Goal: Task Accomplishment & Management: Complete application form

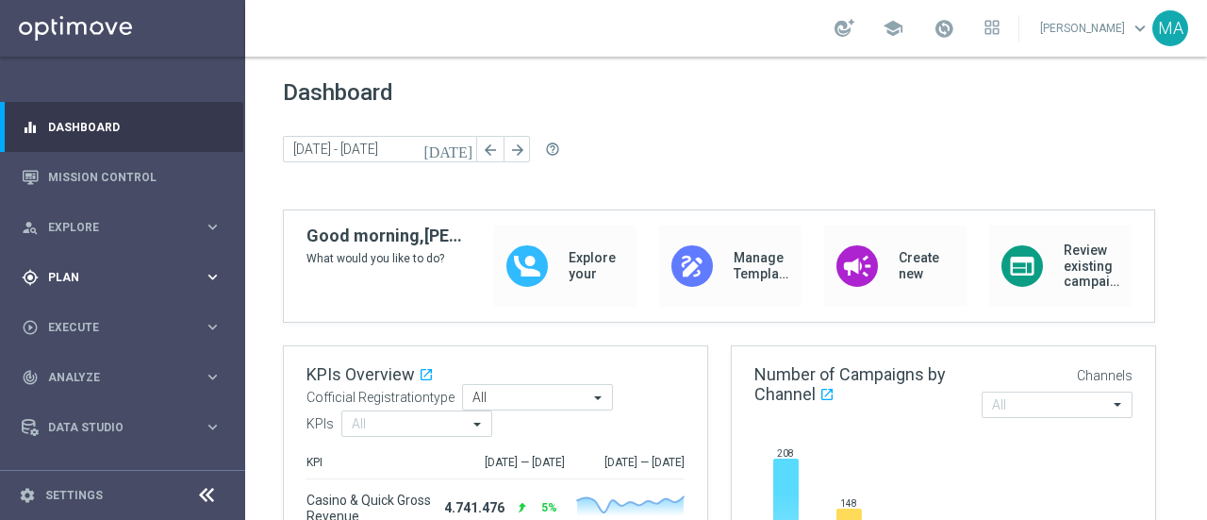
click at [103, 261] on div "gps_fixed Plan keyboard_arrow_right" at bounding box center [121, 277] width 243 height 50
click at [108, 312] on link "Target Groups" at bounding box center [122, 315] width 147 height 15
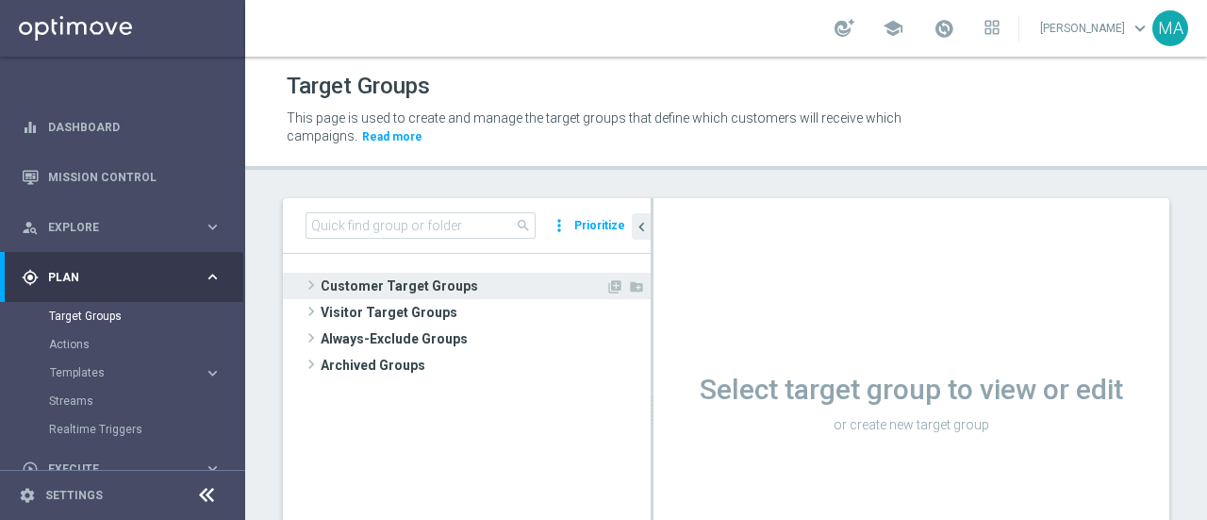
click at [398, 286] on span "Customer Target Groups" at bounding box center [463, 286] width 285 height 26
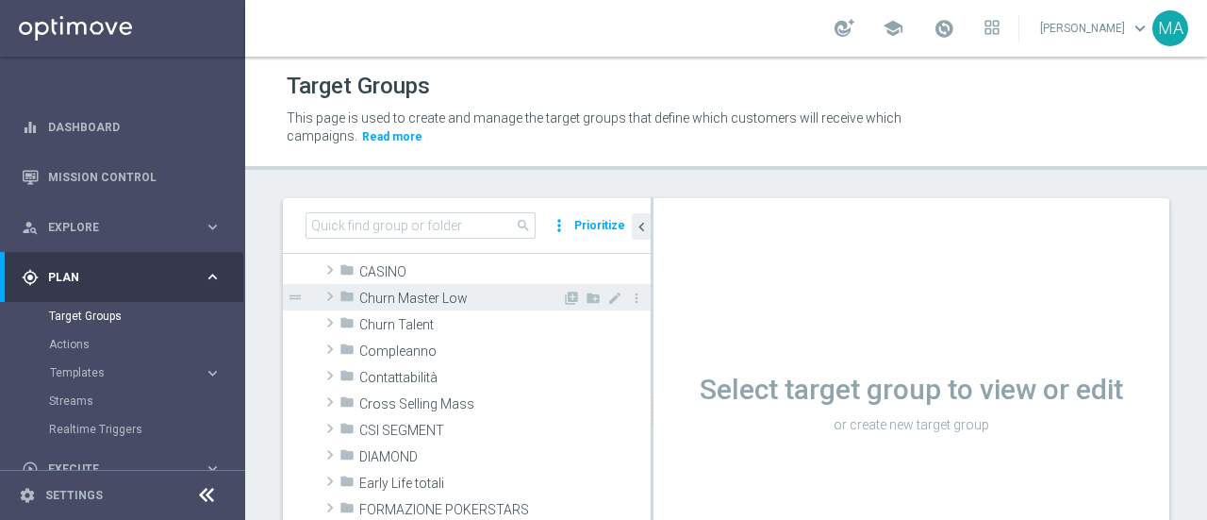
scroll to position [189, 0]
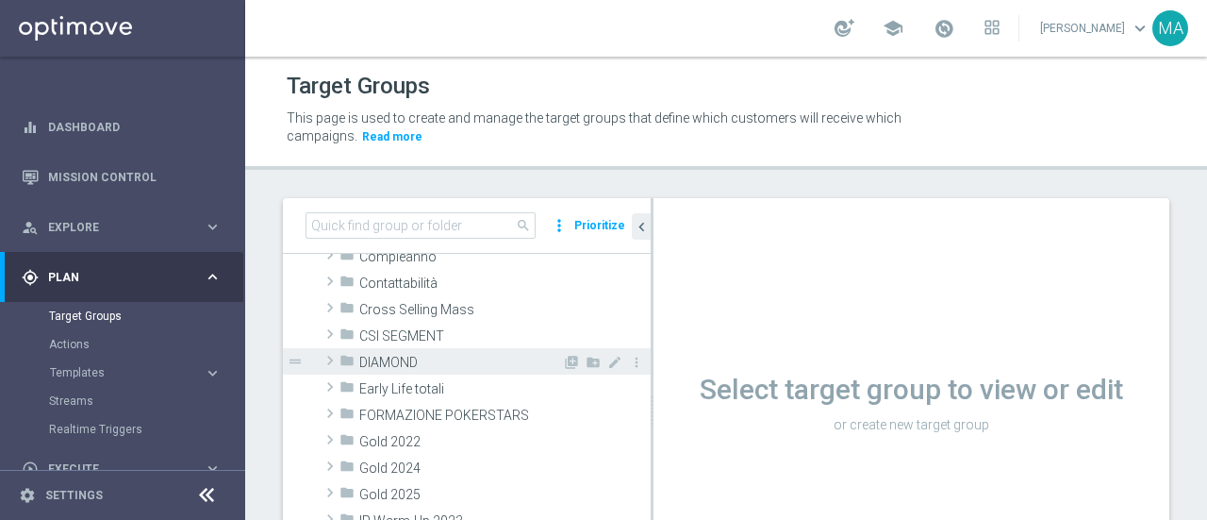
click at [415, 359] on span "DIAMOND" at bounding box center [460, 363] width 203 height 16
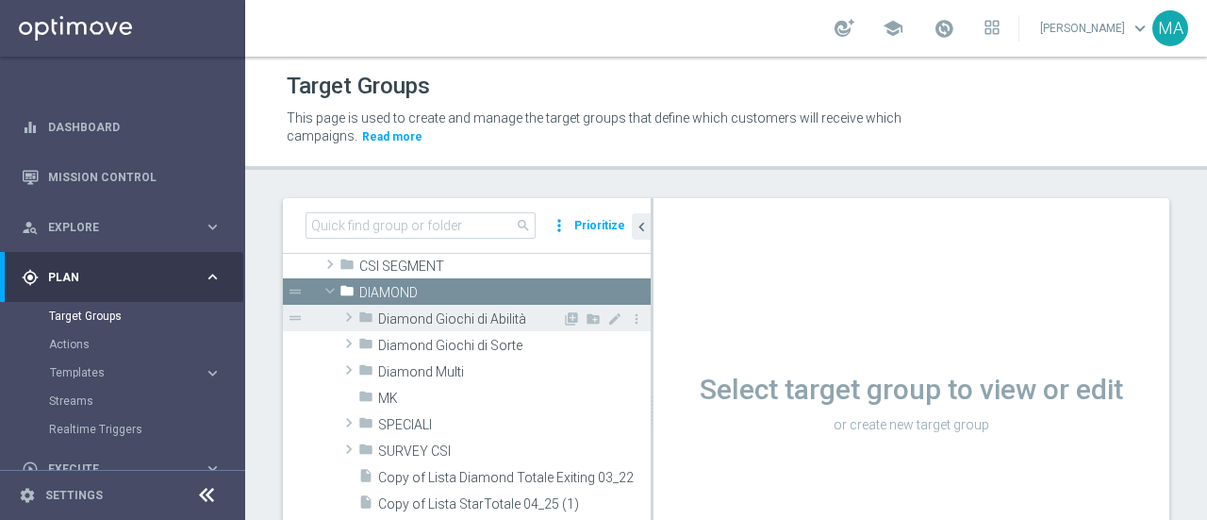
scroll to position [283, 0]
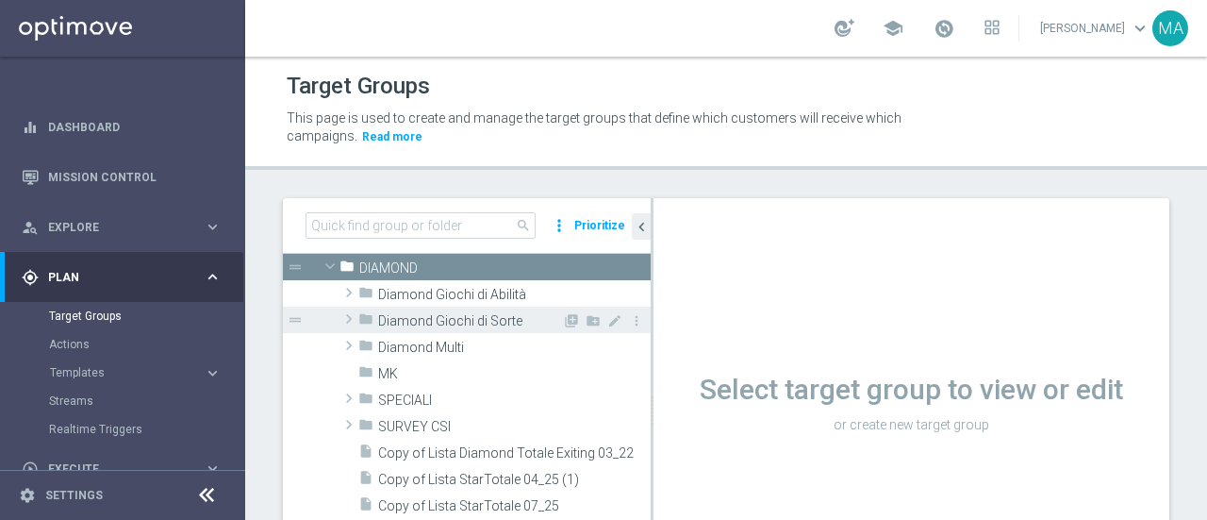
click at [498, 313] on span "Diamond Giochi di Sorte" at bounding box center [470, 321] width 184 height 16
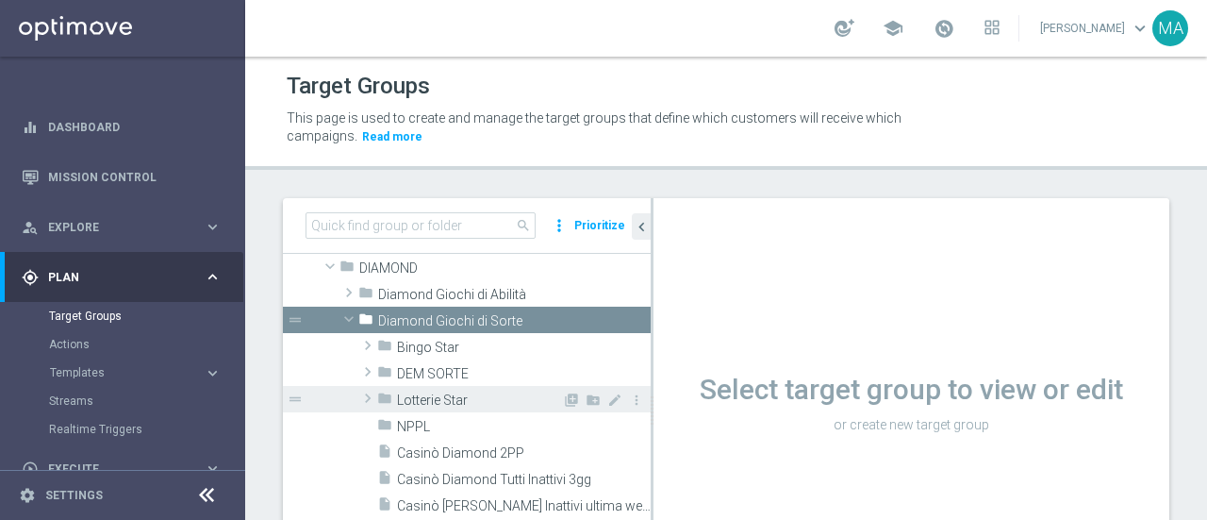
click at [477, 401] on span "Lotterie Star" at bounding box center [479, 400] width 165 height 16
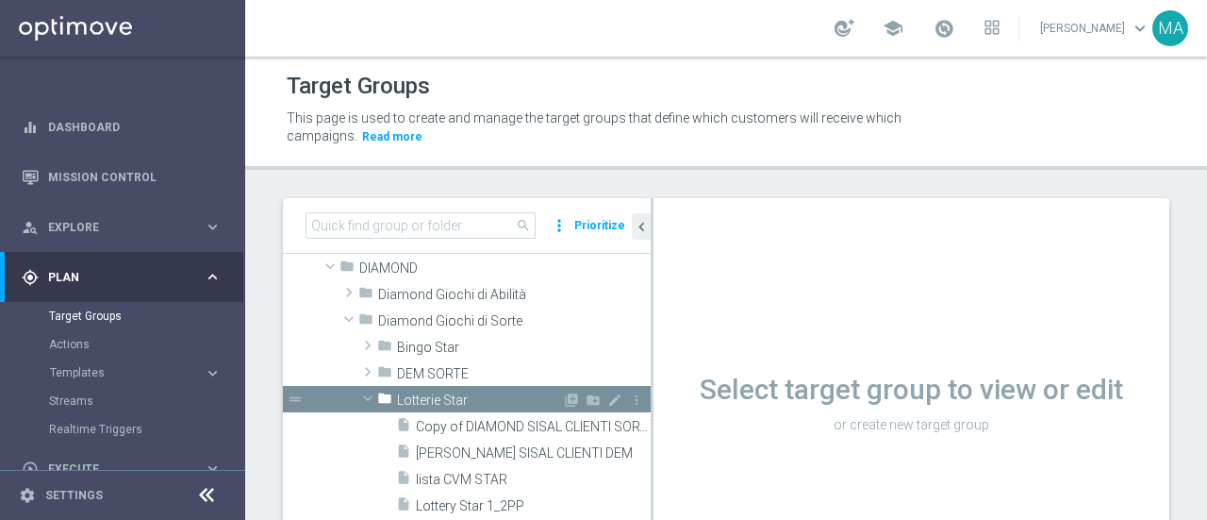
scroll to position [377, 0]
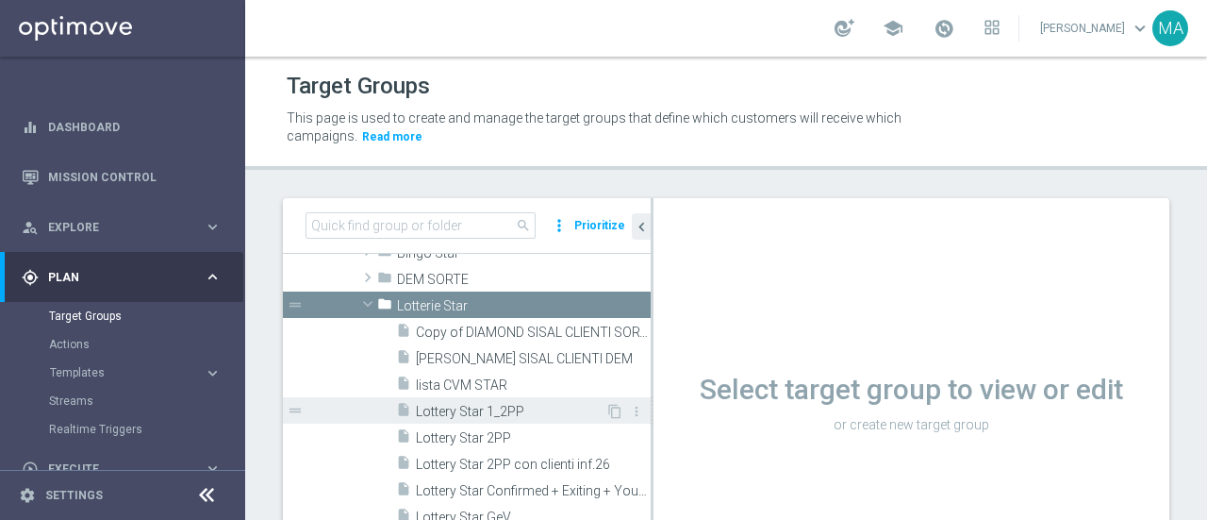
click at [520, 412] on span "Lottery Star 1_2PP" at bounding box center [511, 412] width 190 height 16
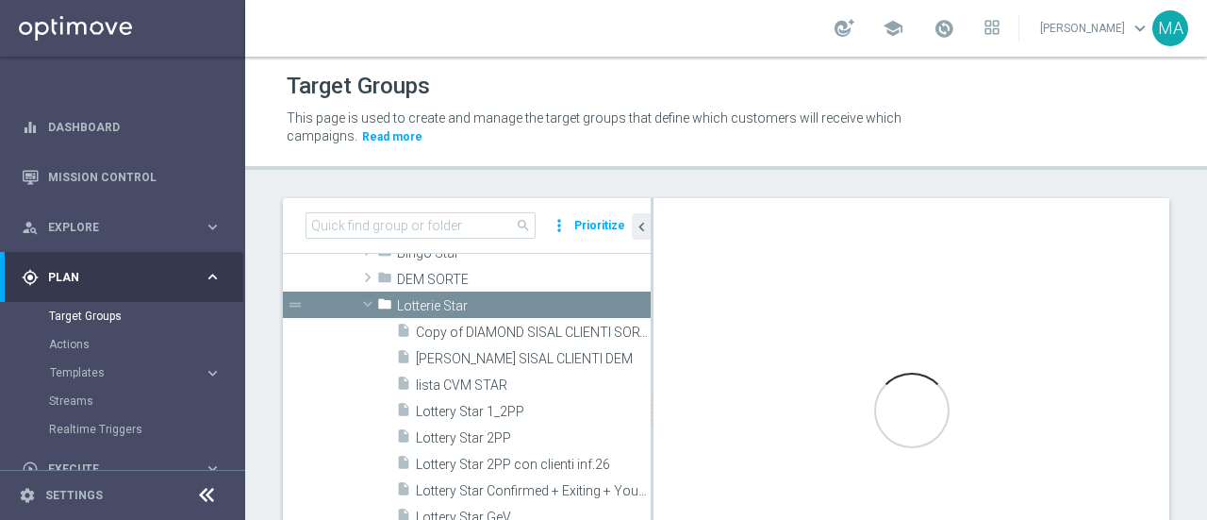
click at [211, 499] on icon at bounding box center [206, 495] width 23 height 23
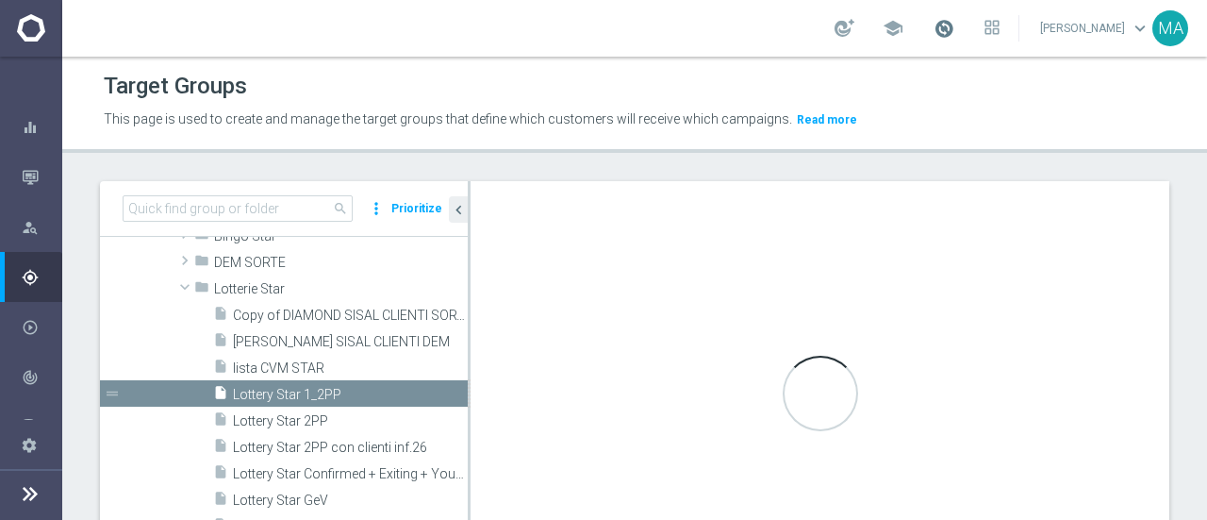
click at [955, 34] on span at bounding box center [944, 28] width 21 height 21
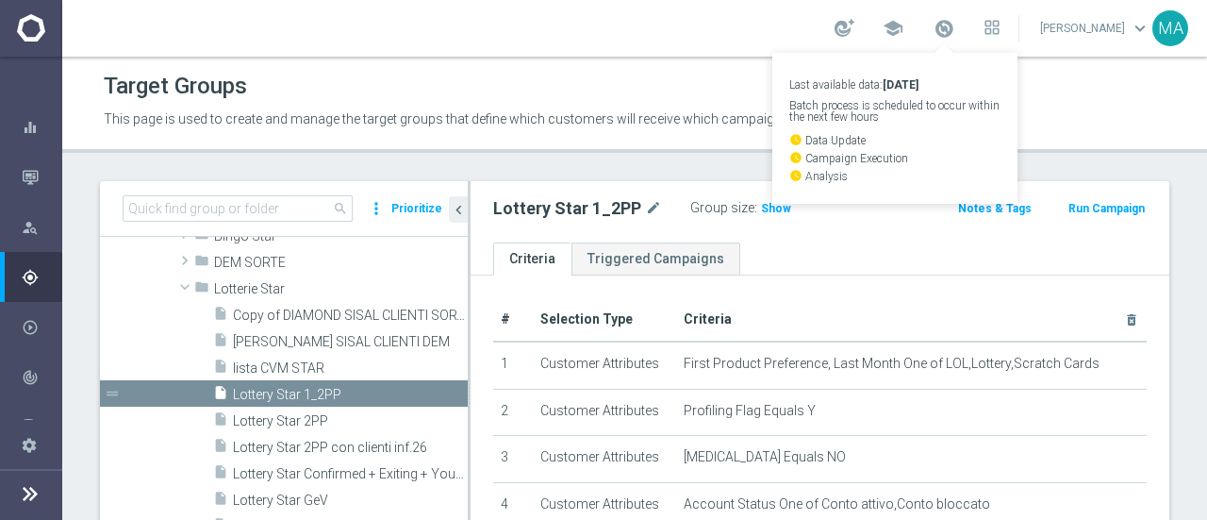
click at [1155, 171] on div "Target Groups This page is used to create and manage the target groups that def…" at bounding box center [634, 288] width 1145 height 463
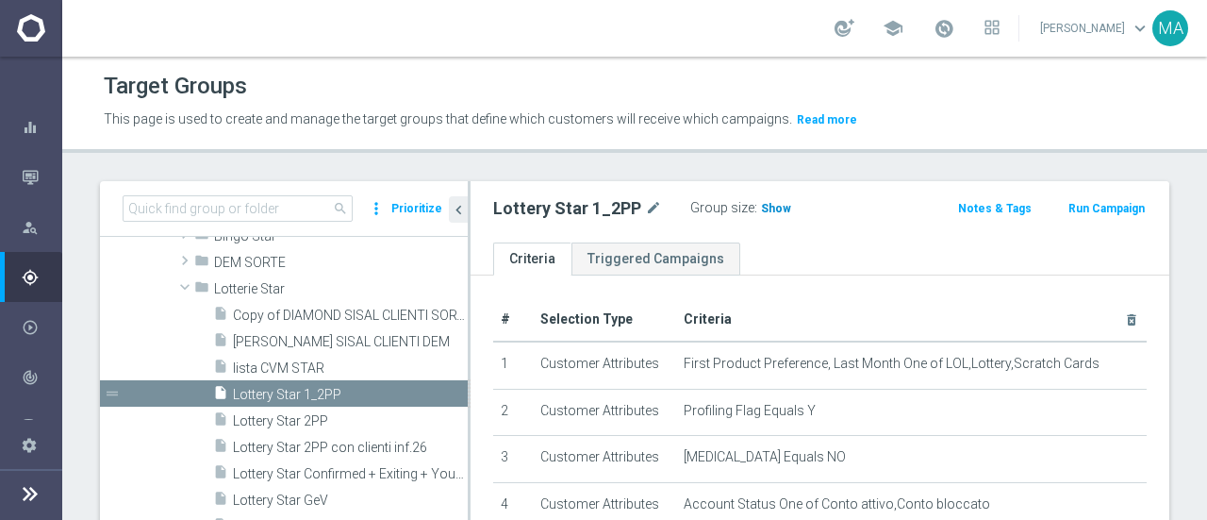
click at [768, 208] on span "Show" at bounding box center [776, 208] width 30 height 13
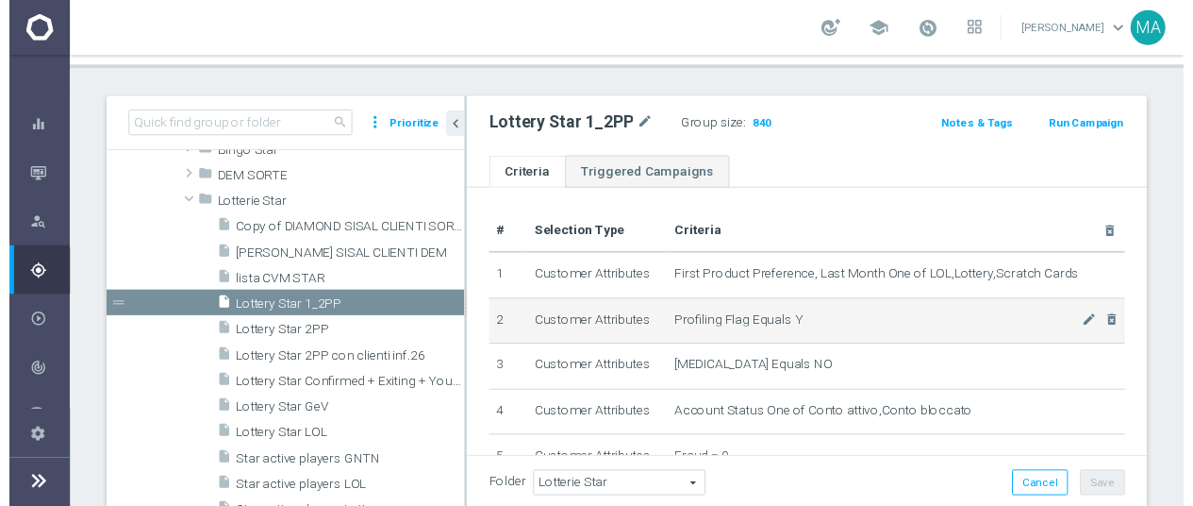
scroll to position [55, 0]
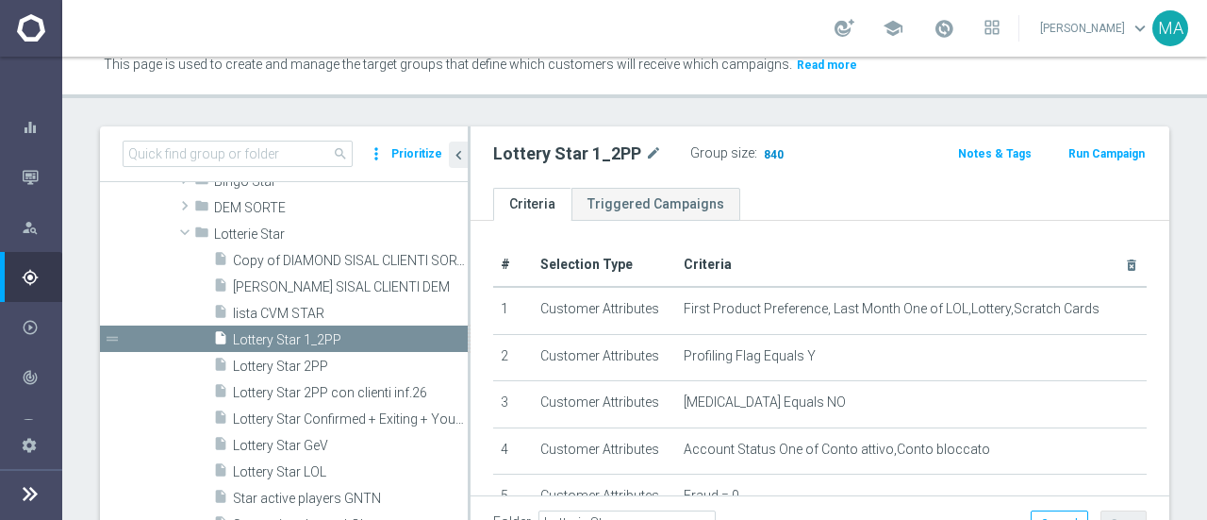
click at [766, 149] on span "840" at bounding box center [774, 156] width 24 height 18
click at [1105, 148] on button "Run Campaign" at bounding box center [1107, 153] width 80 height 21
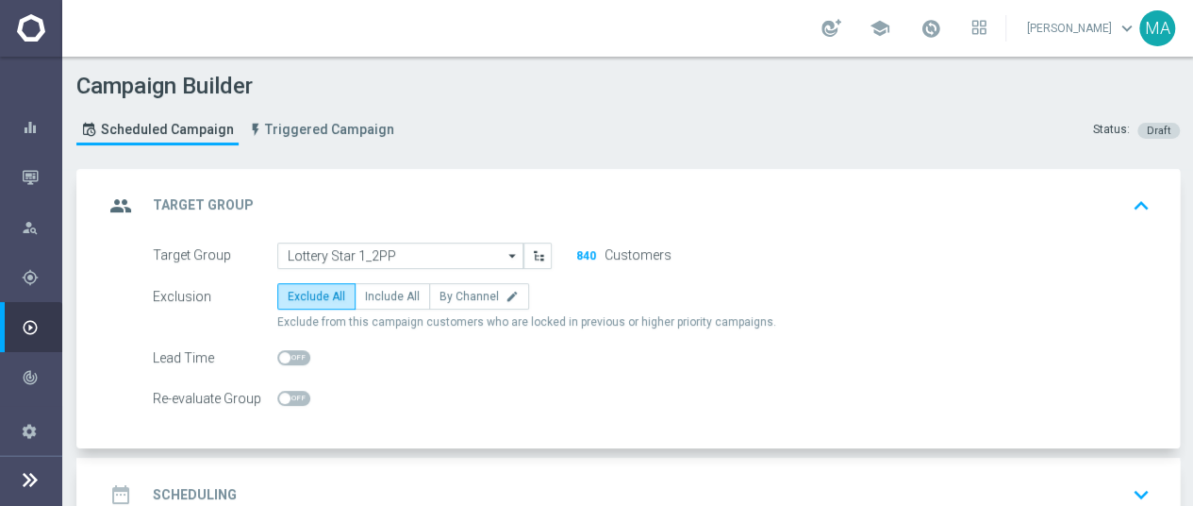
click at [374, 276] on form "Target Group Lottery Star 1_2PP Lottery Star 1_2PP arrow_drop_down Show Selecte…" at bounding box center [652, 327] width 998 height 170
click at [376, 285] on label "Include All" at bounding box center [392, 296] width 75 height 26
click at [376, 293] on input "Include All" at bounding box center [371, 299] width 12 height 12
radio input "true"
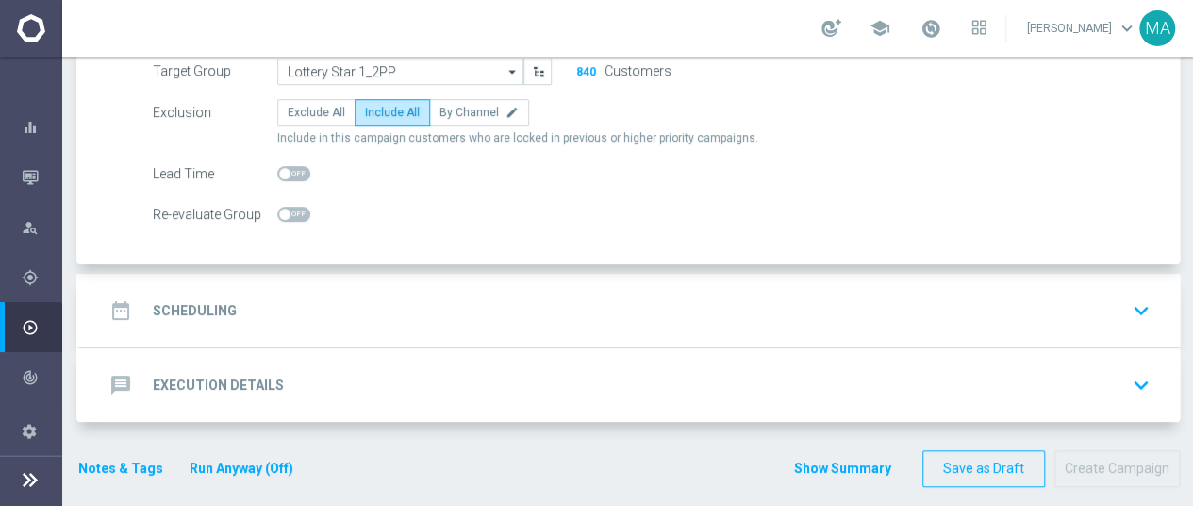
click at [426, 287] on div "date_range Scheduling keyboard_arrow_down" at bounding box center [630, 311] width 1099 height 74
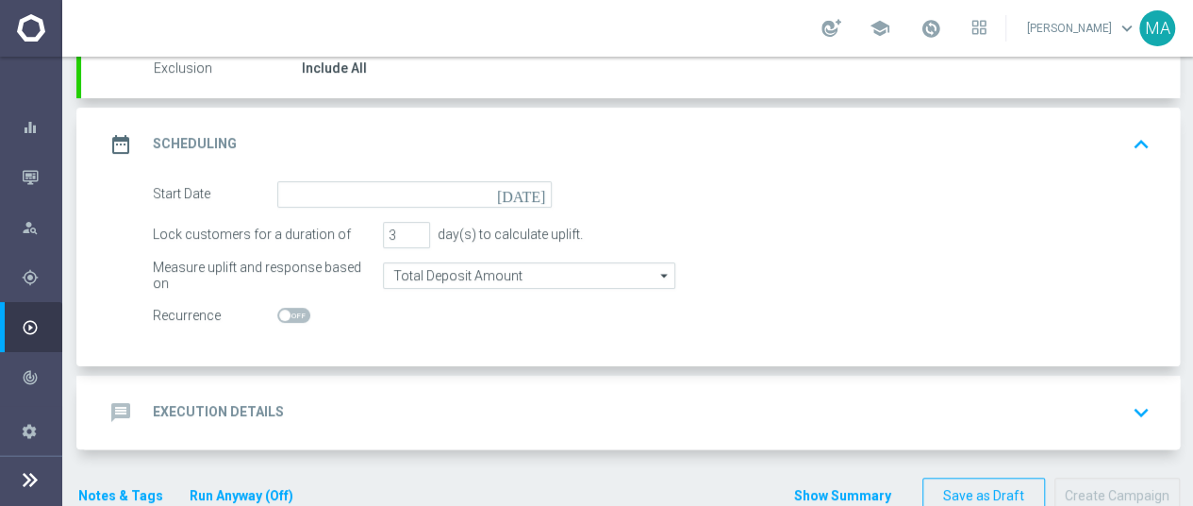
scroll to position [224, 0]
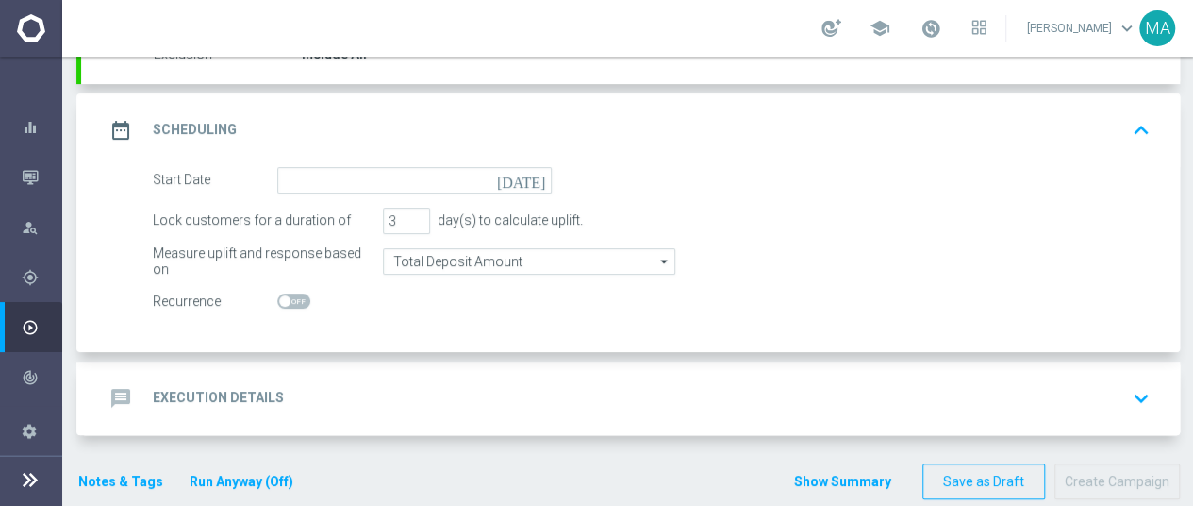
click at [537, 172] on icon "[DATE]" at bounding box center [525, 177] width 56 height 21
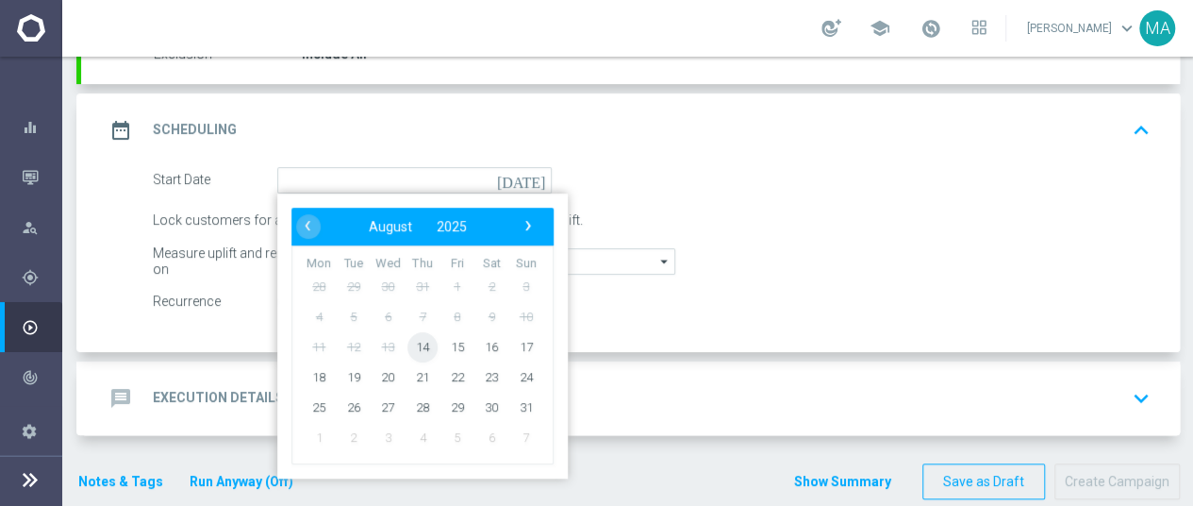
click at [423, 342] on span "14" at bounding box center [422, 346] width 30 height 30
type input "[DATE]"
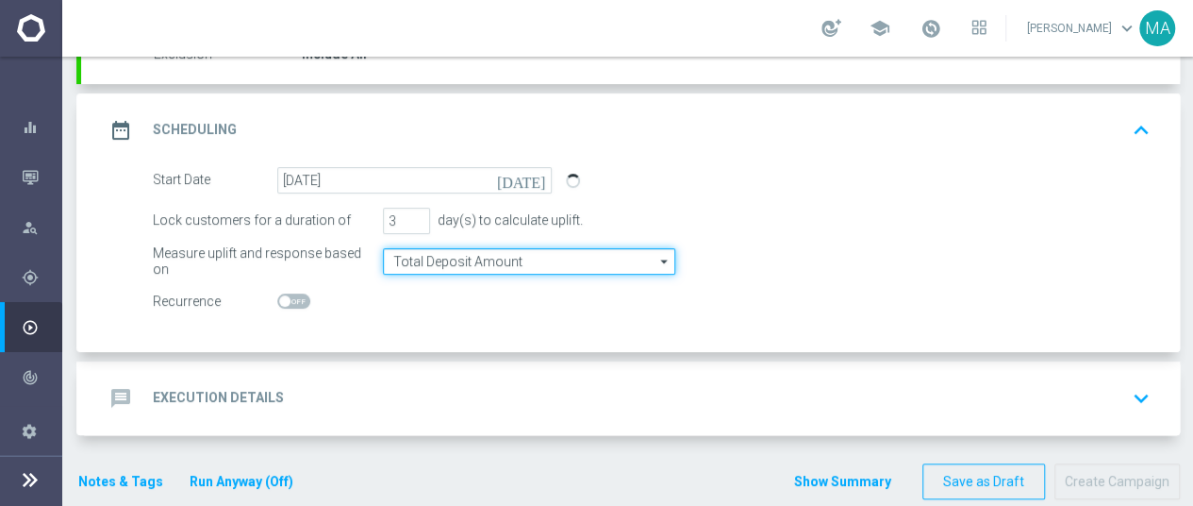
click at [496, 252] on input "Total Deposit Amount" at bounding box center [529, 261] width 292 height 26
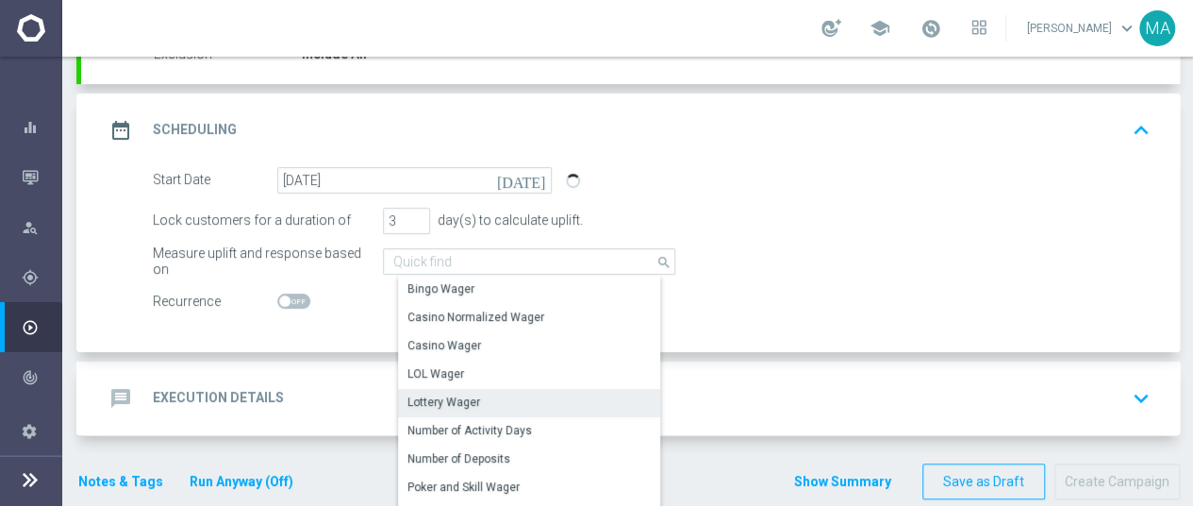
click at [494, 391] on div "Lottery Wager" at bounding box center [536, 402] width 276 height 26
type input "Lottery Wager"
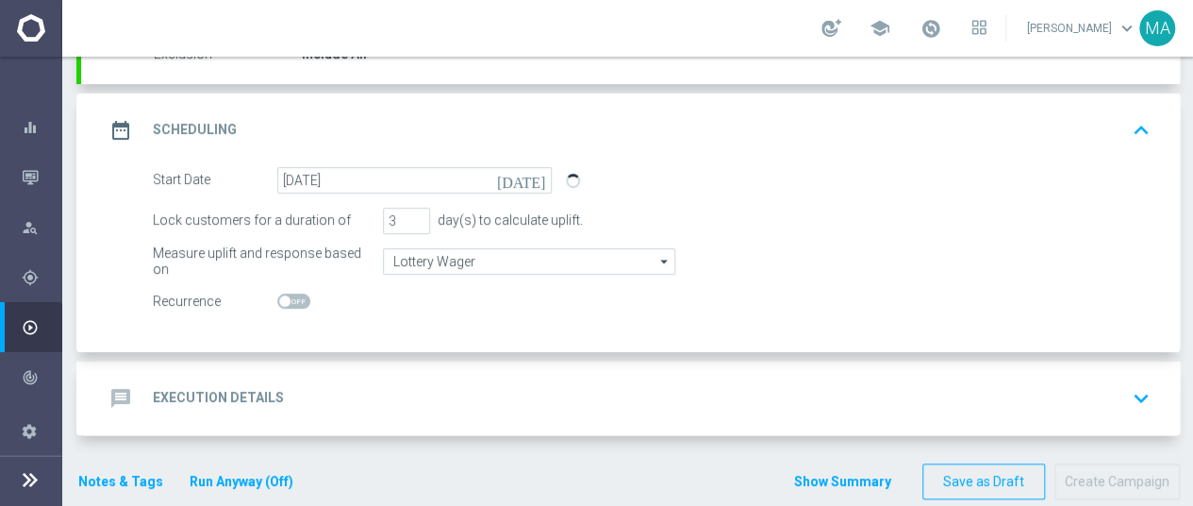
click at [464, 420] on div "message Execution Details keyboard_arrow_down" at bounding box center [630, 398] width 1099 height 74
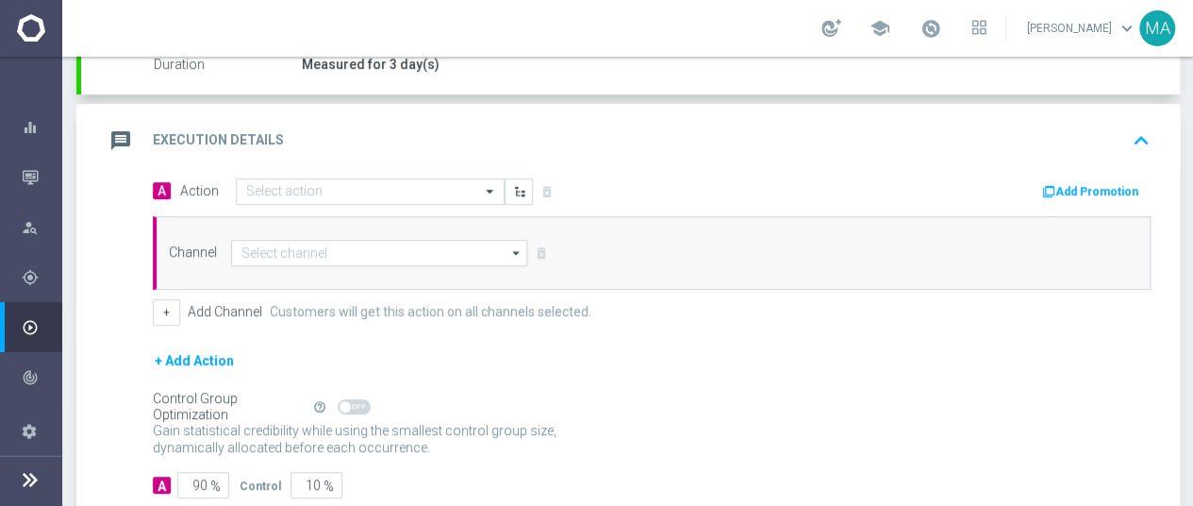
scroll to position [450, 0]
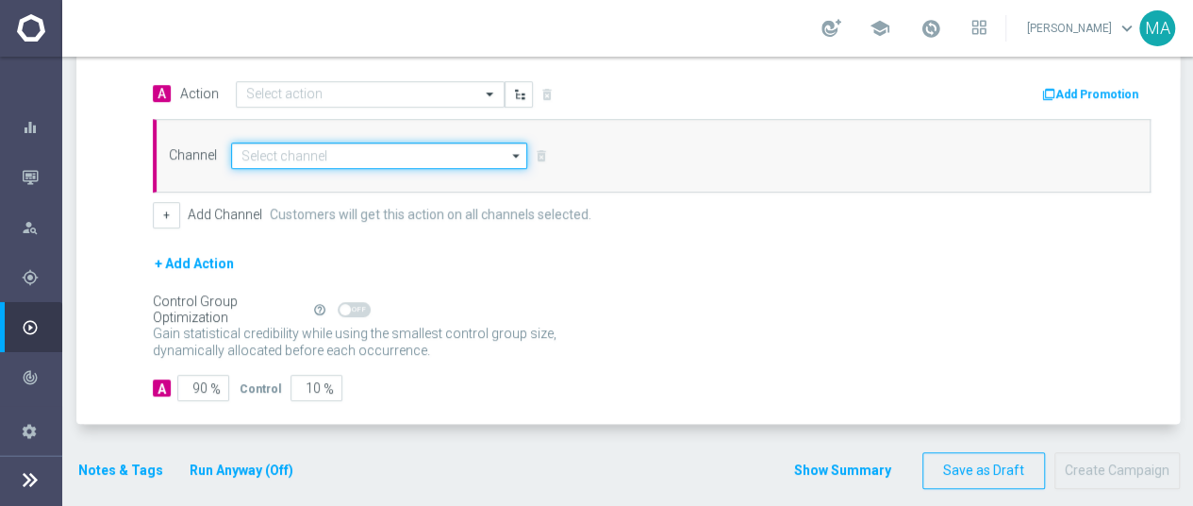
click at [343, 154] on input at bounding box center [379, 155] width 296 height 26
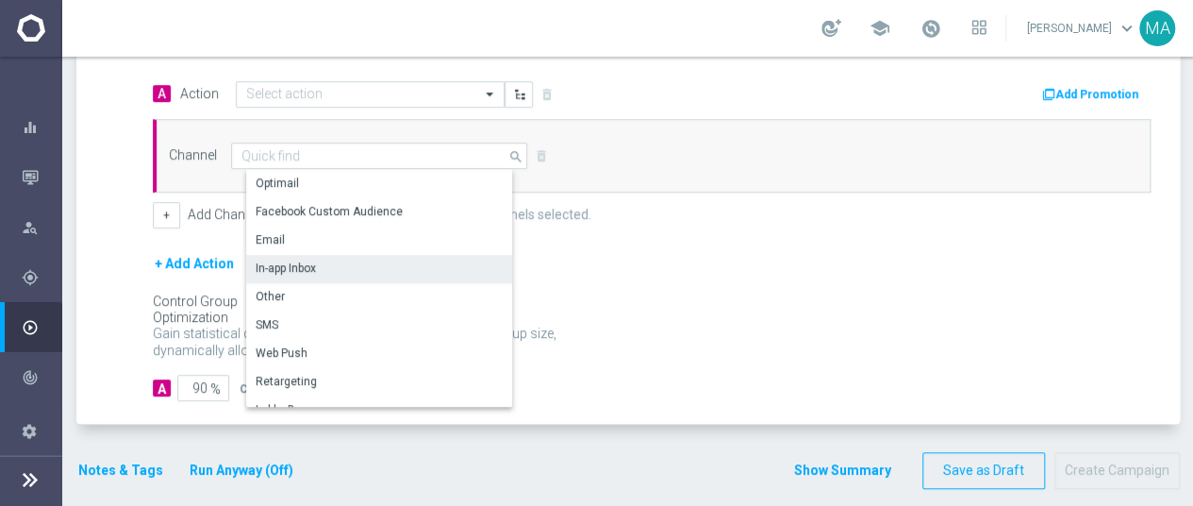
click at [332, 260] on div "In-app Inbox" at bounding box center [387, 268] width 282 height 26
type input "In-app Inbox"
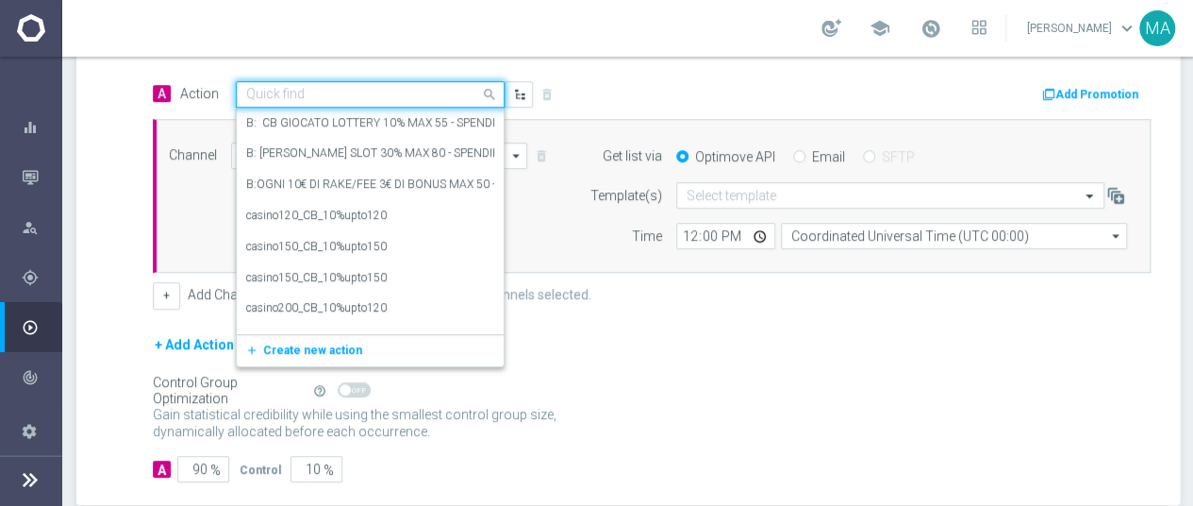
click at [340, 100] on div "Quick find" at bounding box center [370, 94] width 269 height 26
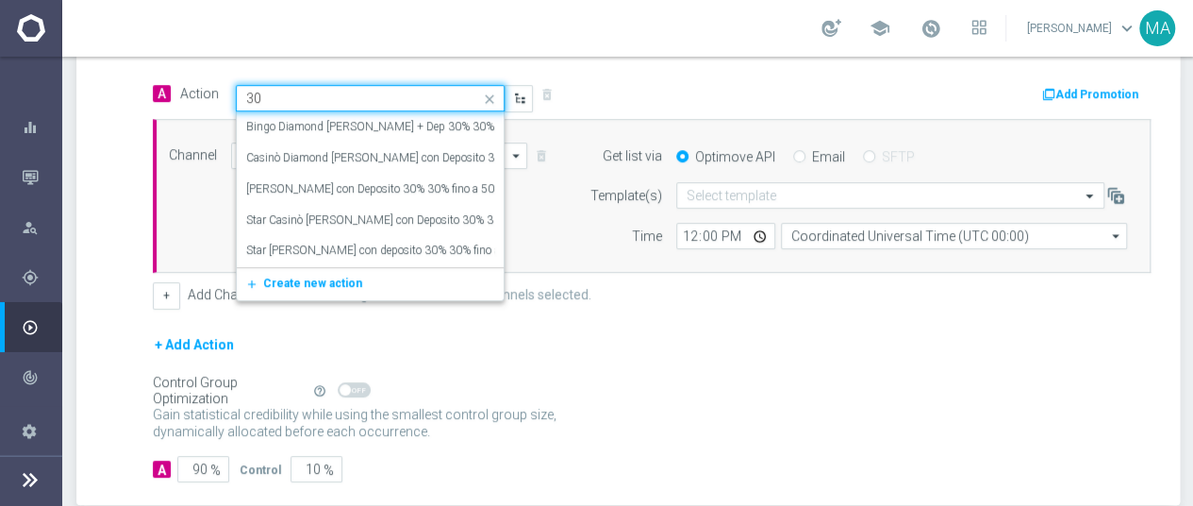
type input "3"
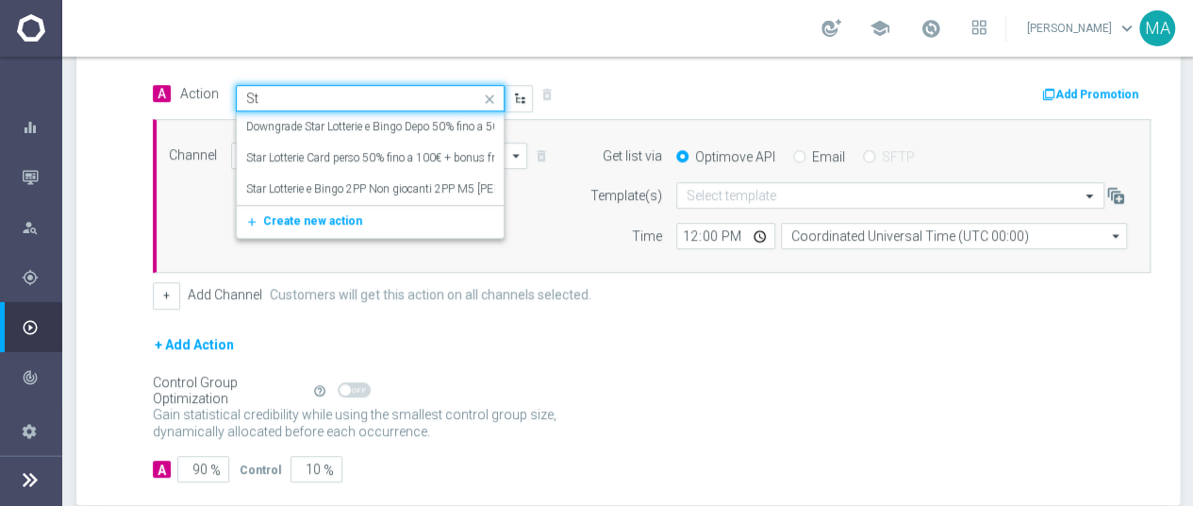
type input "S"
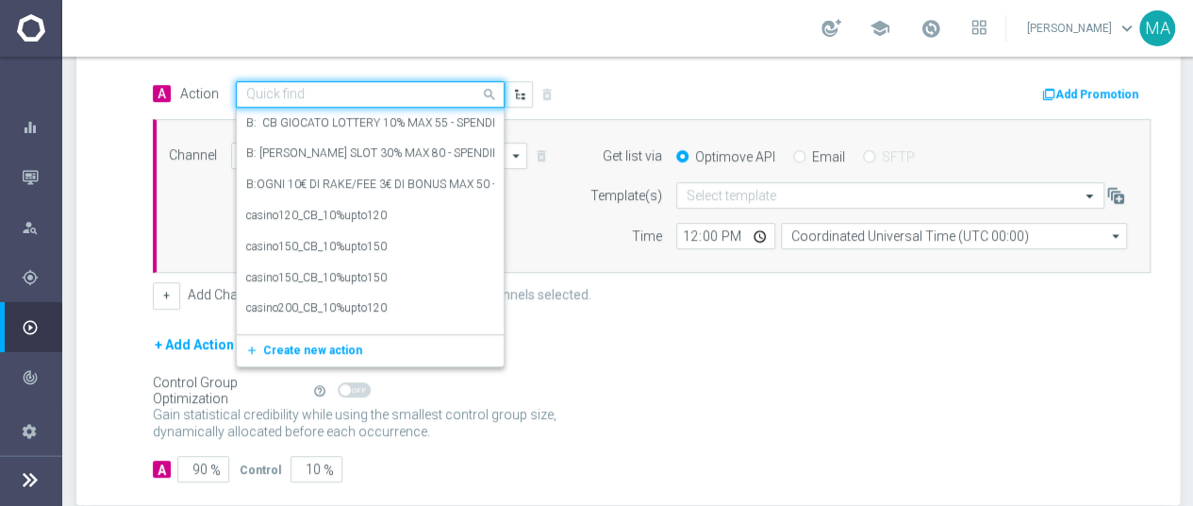
type input "L"
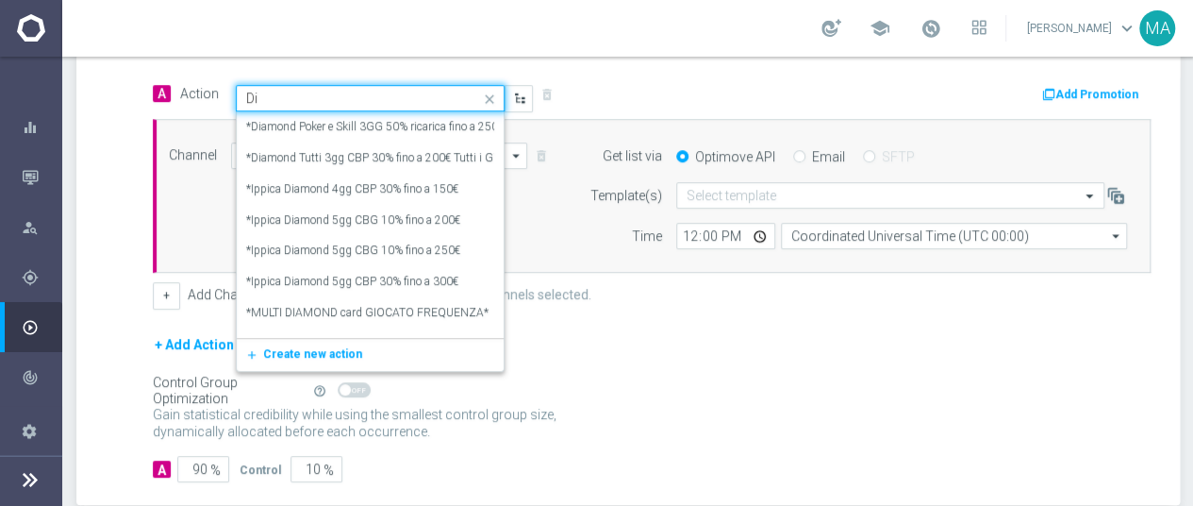
type input "D"
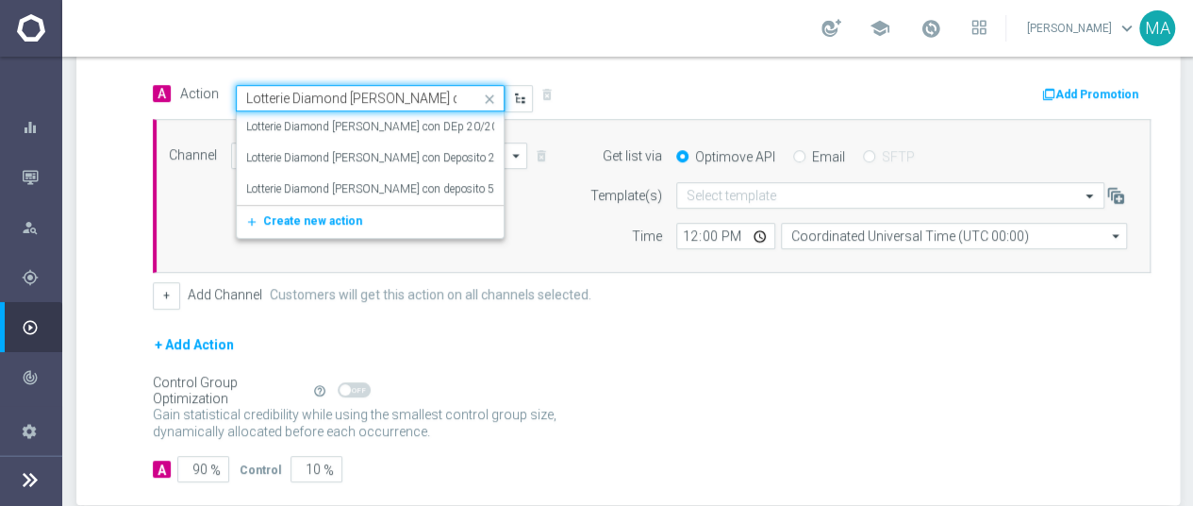
type input "Lotterie Diamond [PERSON_NAME] con"
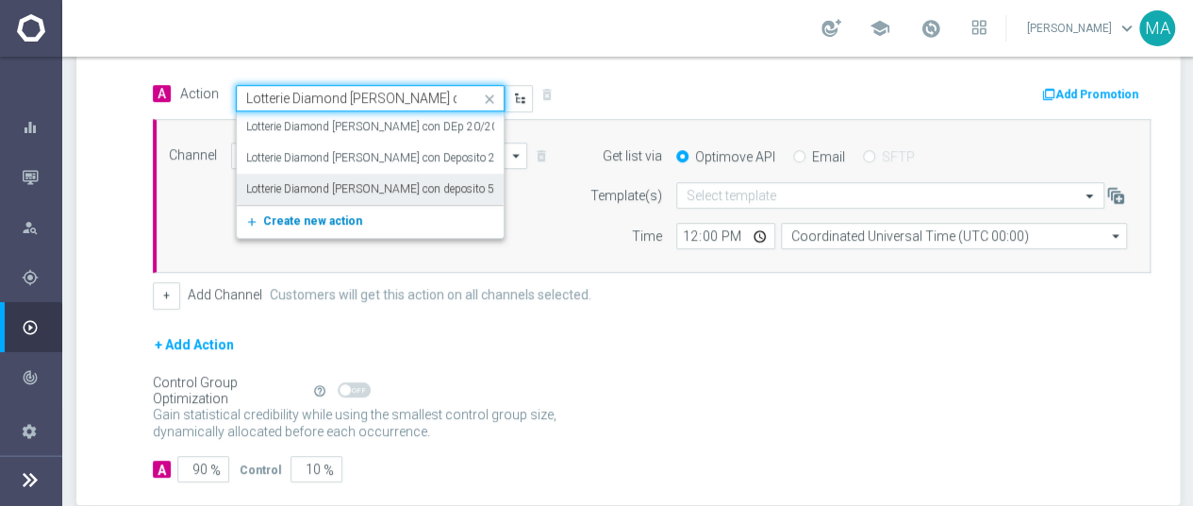
click at [315, 221] on span "Create new action" at bounding box center [312, 220] width 99 height 13
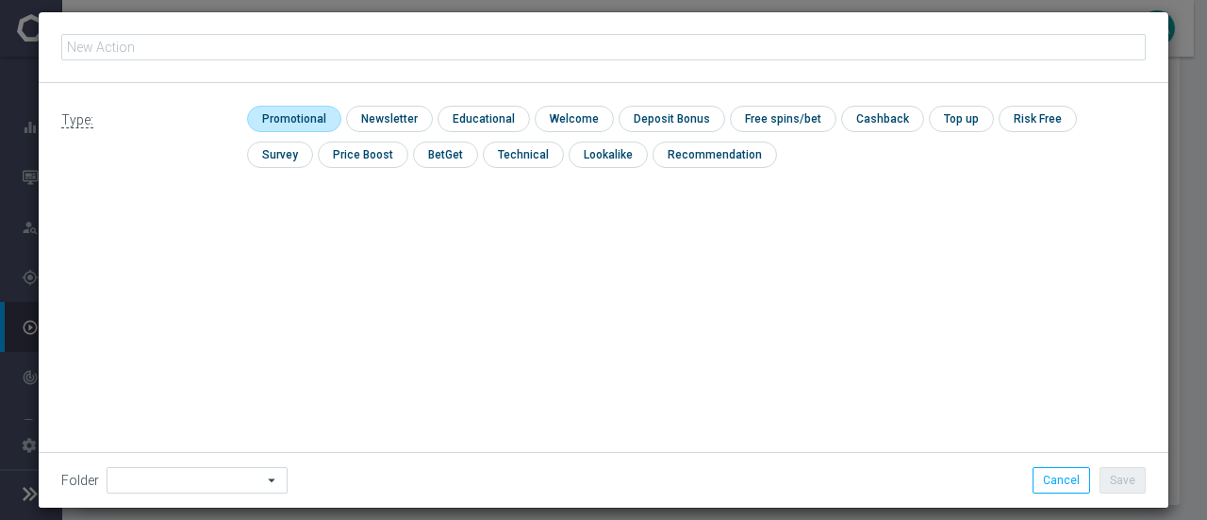
click at [284, 108] on input "checkbox" at bounding box center [292, 118] width 90 height 25
checkbox input "true"
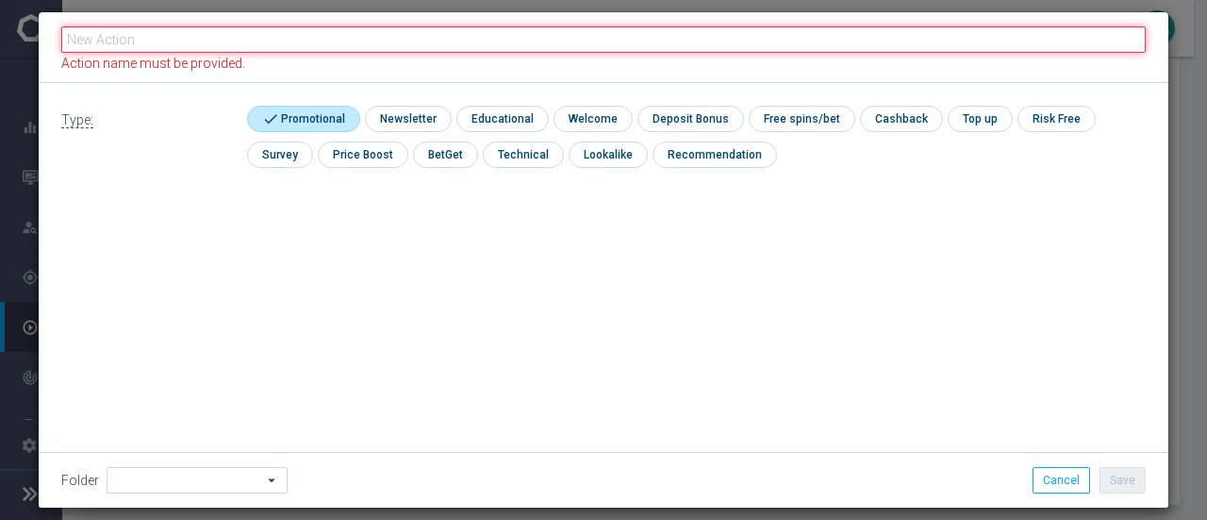
click at [226, 51] on input "text" at bounding box center [603, 39] width 1085 height 26
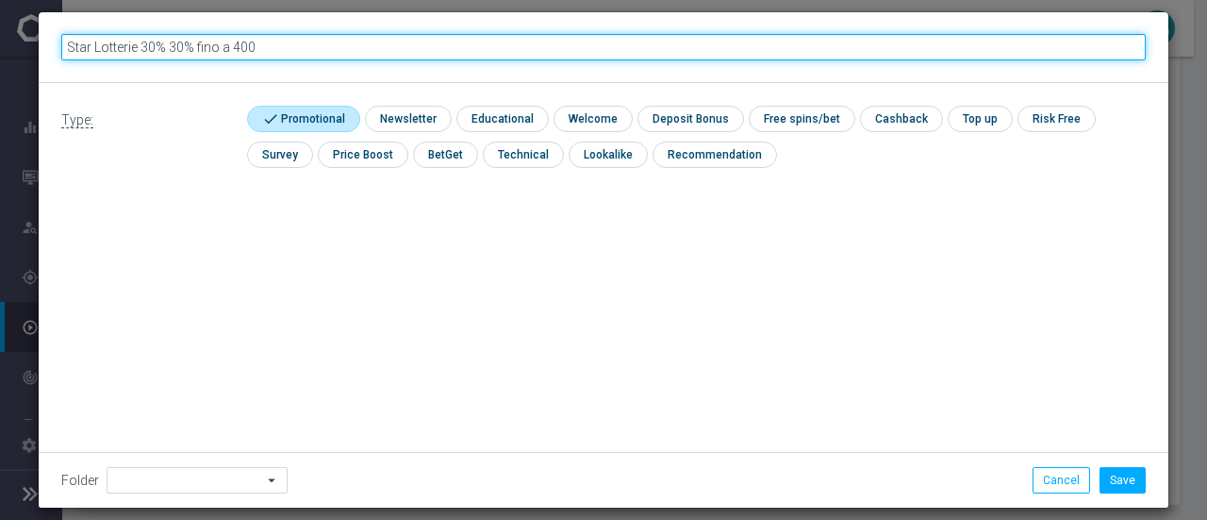
type input "Star Lotterie 30% 30% fino a 400€"
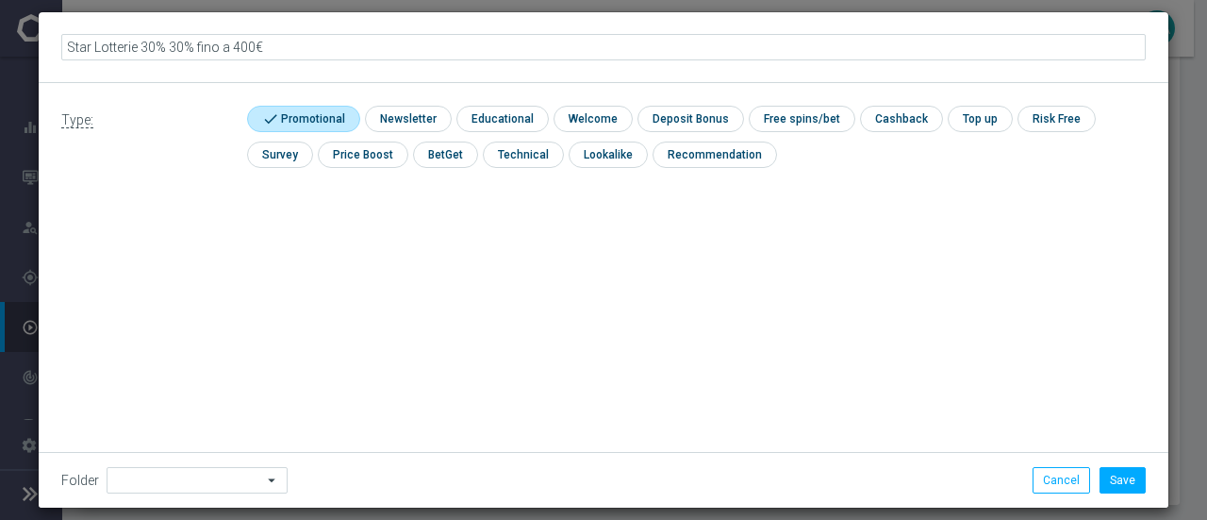
click at [232, 465] on div "Folder arrow_drop_down Show Selected 0 of 131 000Multi vecchie" at bounding box center [604, 480] width 1130 height 56
click at [217, 494] on div "Folder arrow_drop_down Show Selected 0 of 131 000Multi vecchie" at bounding box center [604, 480] width 1130 height 56
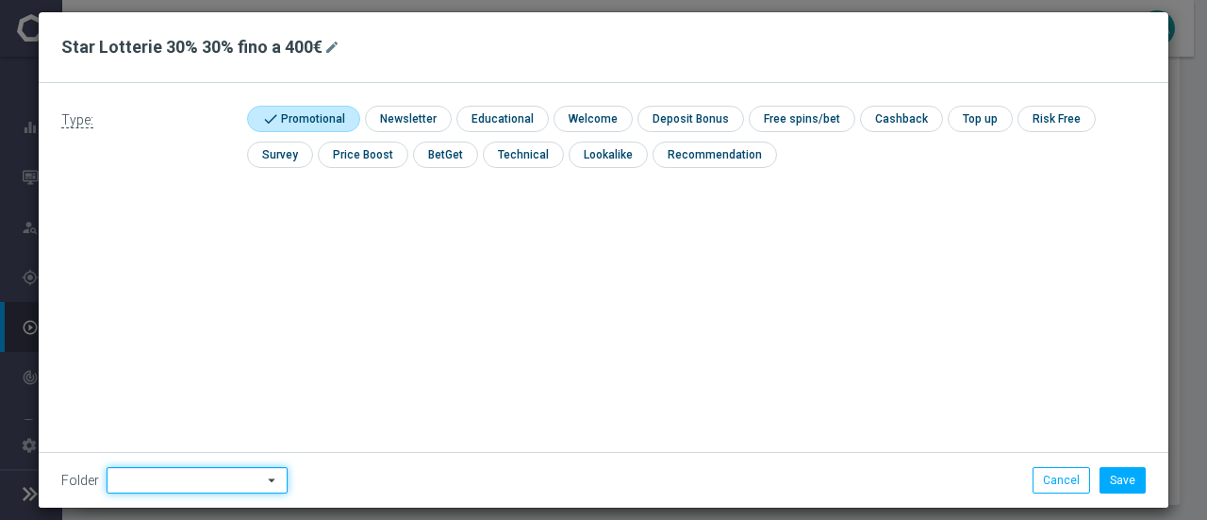
click at [217, 483] on input at bounding box center [197, 480] width 181 height 26
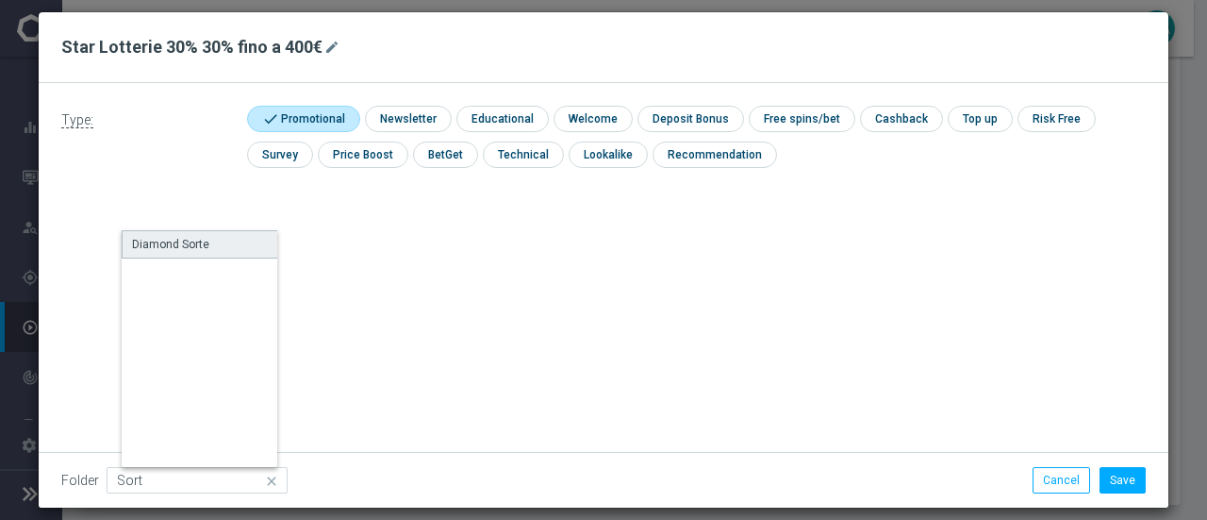
click at [198, 241] on div "Diamond Sorte" at bounding box center [207, 244] width 171 height 28
type input "Diamond Sorte"
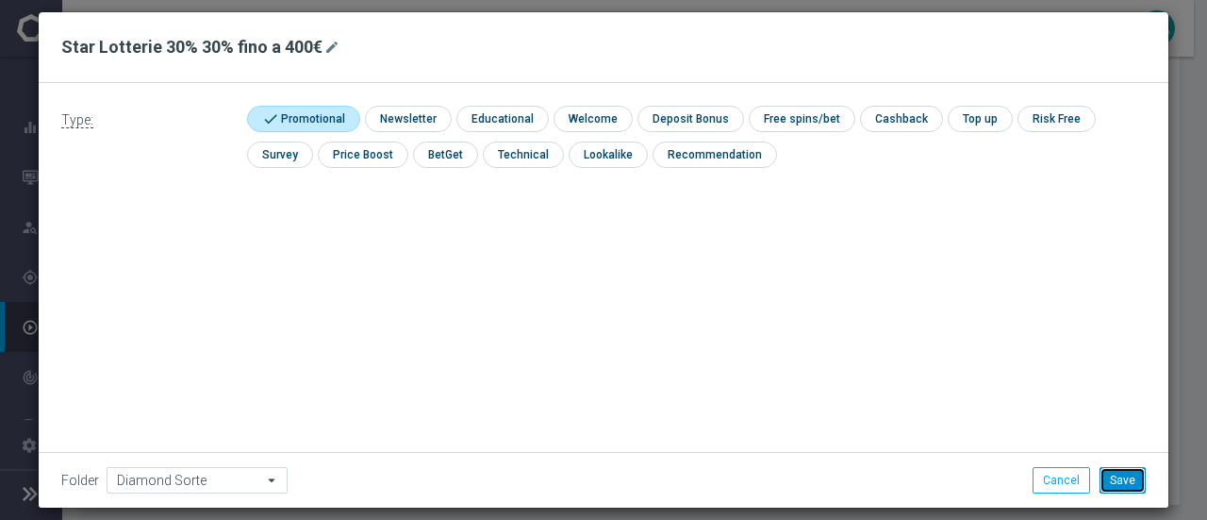
click at [1133, 477] on button "Save" at bounding box center [1123, 480] width 46 height 26
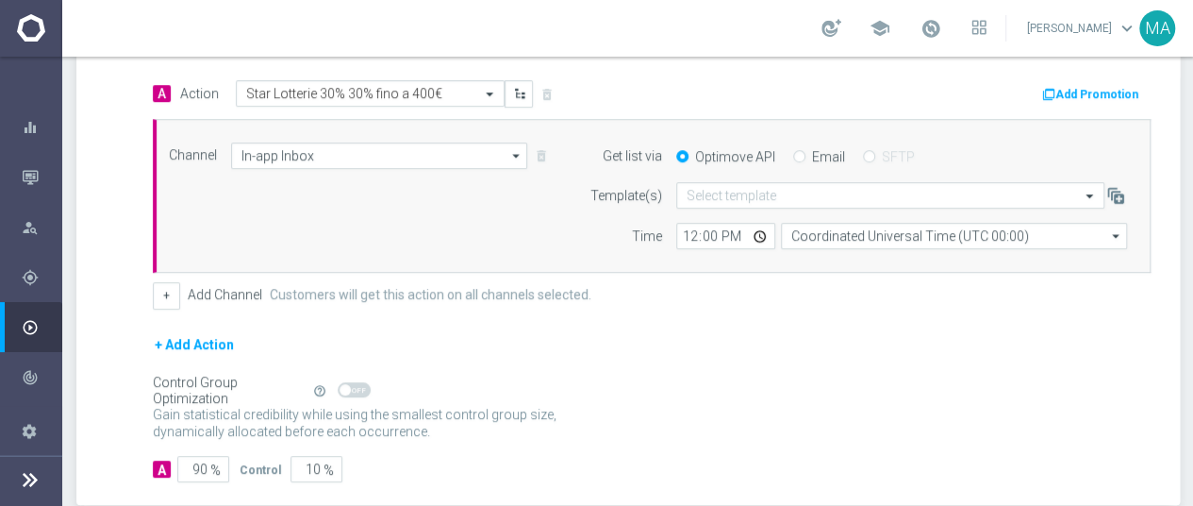
click at [815, 158] on label "Email" at bounding box center [828, 156] width 33 height 17
click at [805, 158] on input "Email" at bounding box center [799, 158] width 12 height 12
radio input "true"
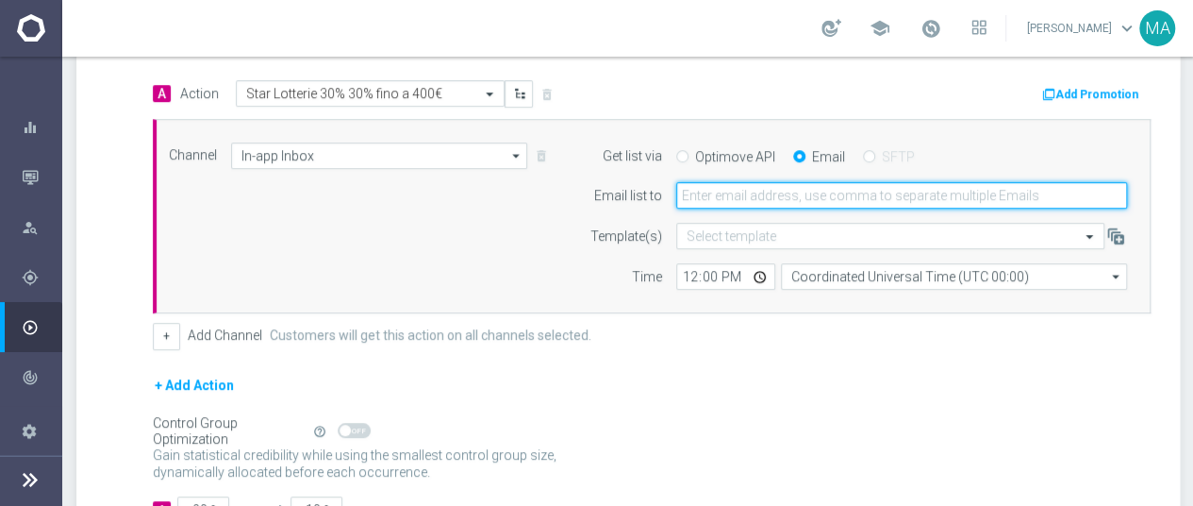
click at [811, 192] on input "email" at bounding box center [901, 195] width 451 height 26
type input "[PERSON_NAME][EMAIL_ADDRESS][DOMAIN_NAME]"
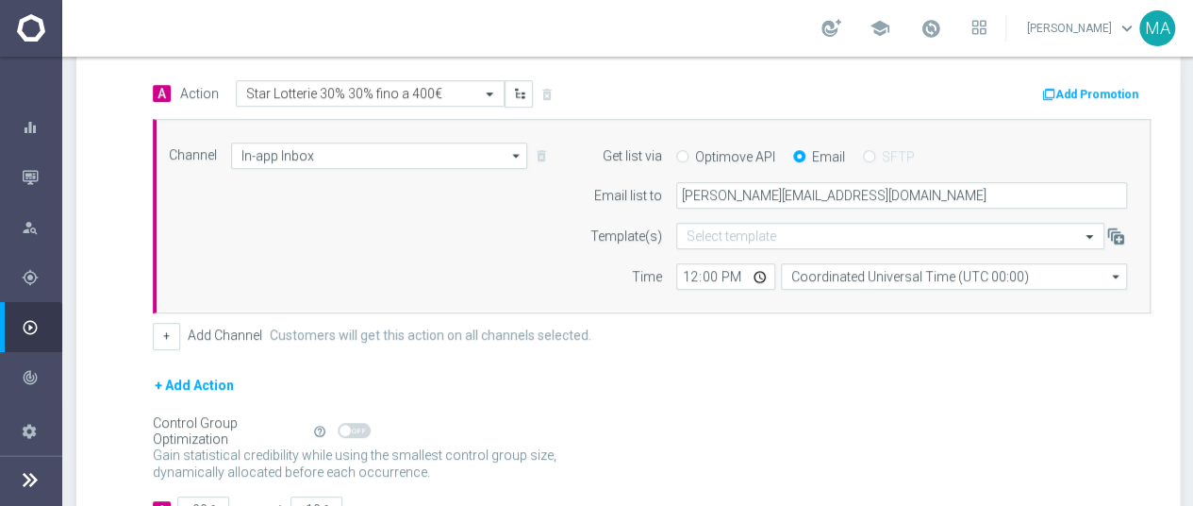
click at [738, 377] on div "+ Add Action" at bounding box center [652, 397] width 998 height 47
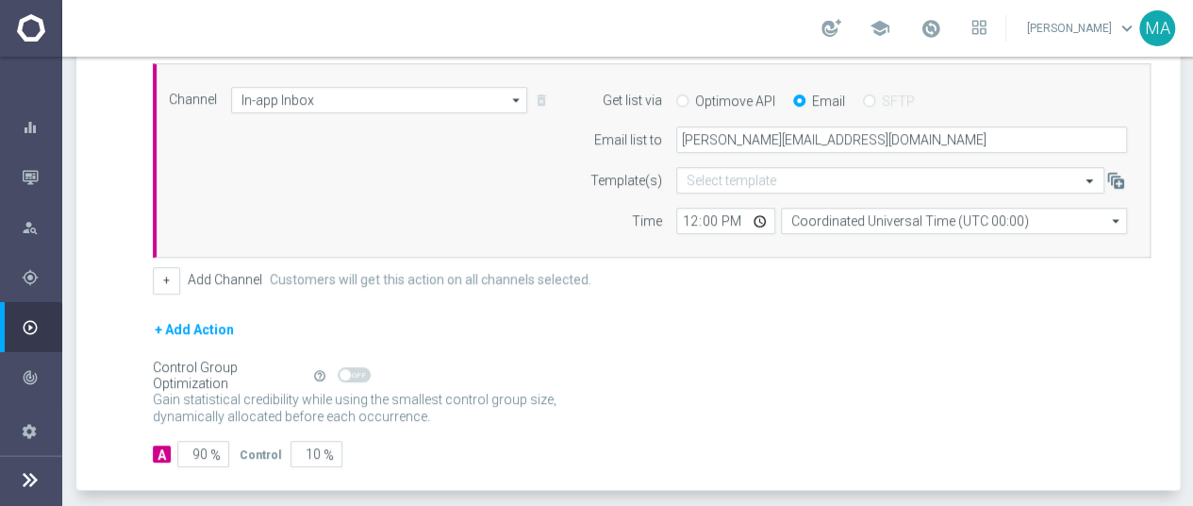
scroll to position [544, 0]
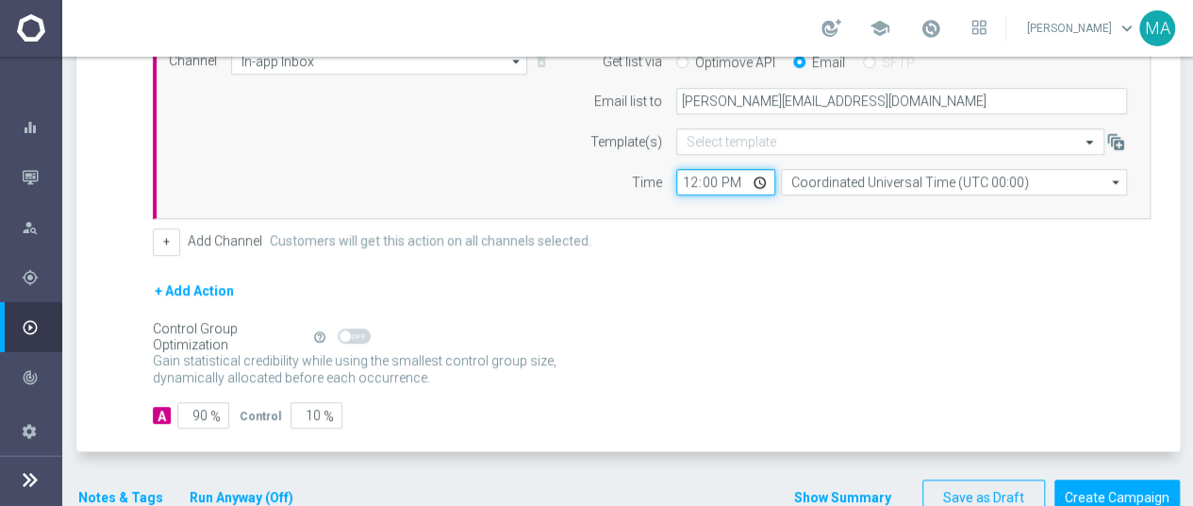
click at [695, 179] on input "12:00" at bounding box center [725, 182] width 99 height 26
type input "16:00"
click at [748, 290] on div "+ Add Action" at bounding box center [652, 302] width 998 height 47
drag, startPoint x: 196, startPoint y: 407, endPoint x: 286, endPoint y: 401, distance: 89.8
click at [286, 402] on div "A 90 % Control 10 %" at bounding box center [652, 415] width 998 height 26
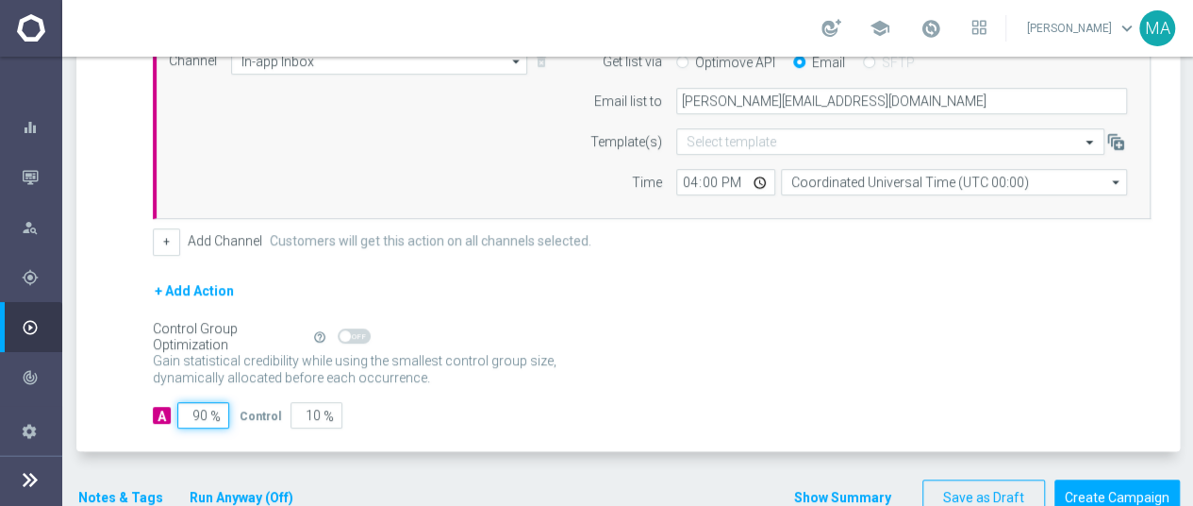
type input "1"
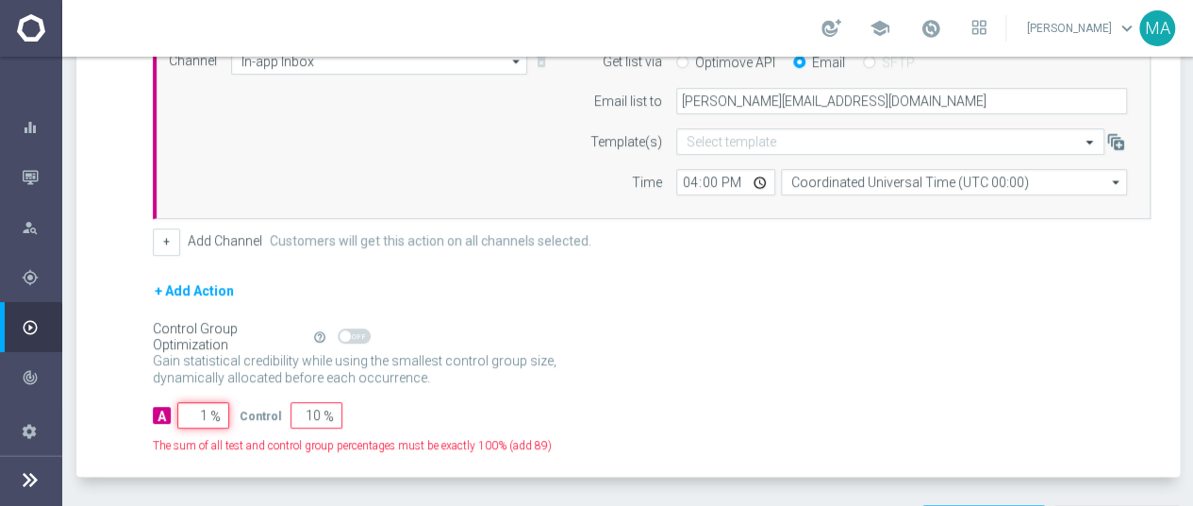
type input "99"
type input "10"
type input "90"
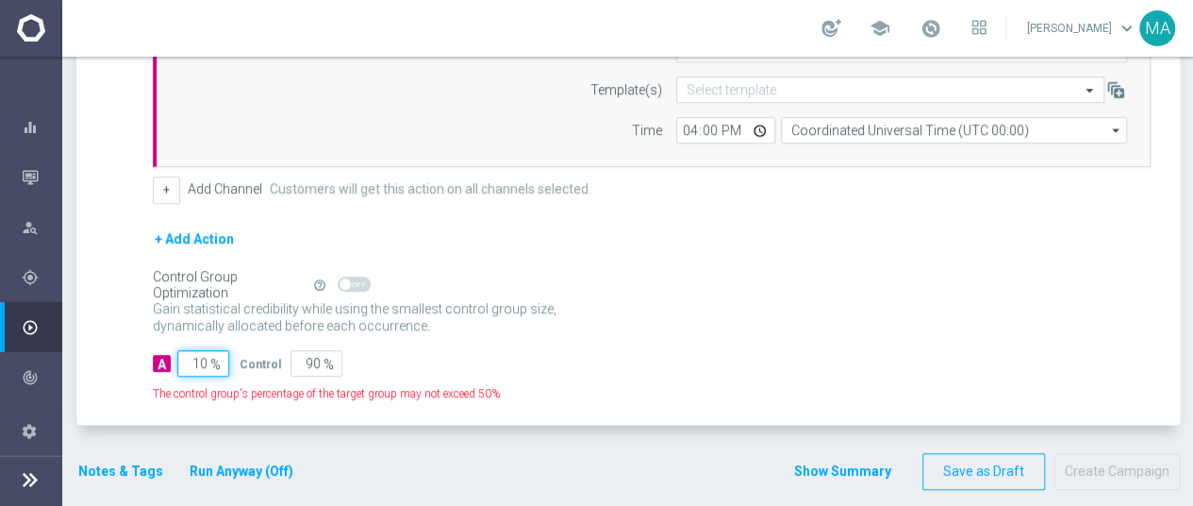
type input "100"
type input "0"
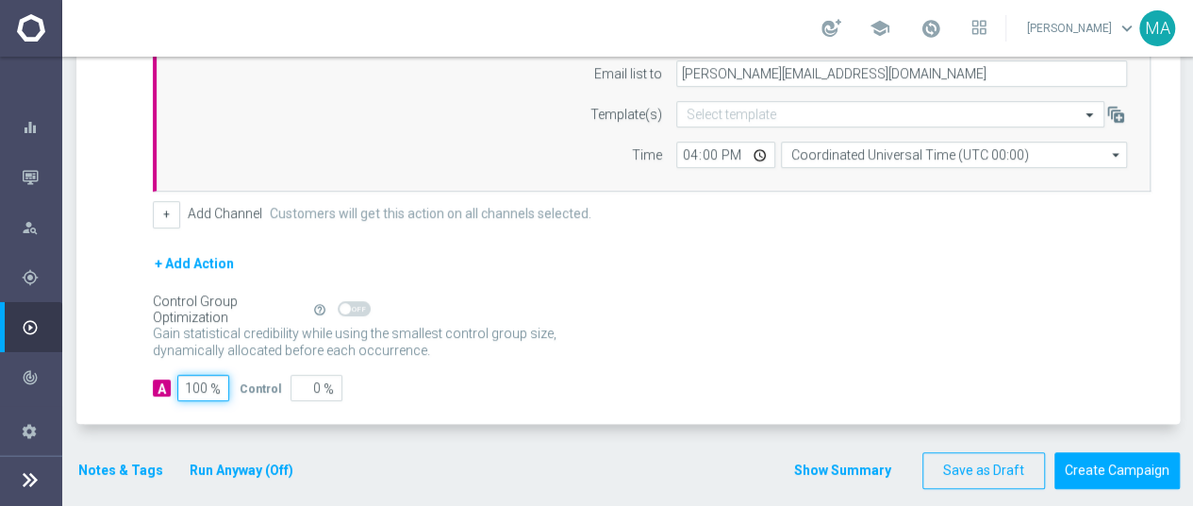
scroll to position [14, 0]
type input "100"
click at [141, 458] on button "Notes & Tags" at bounding box center [120, 470] width 89 height 24
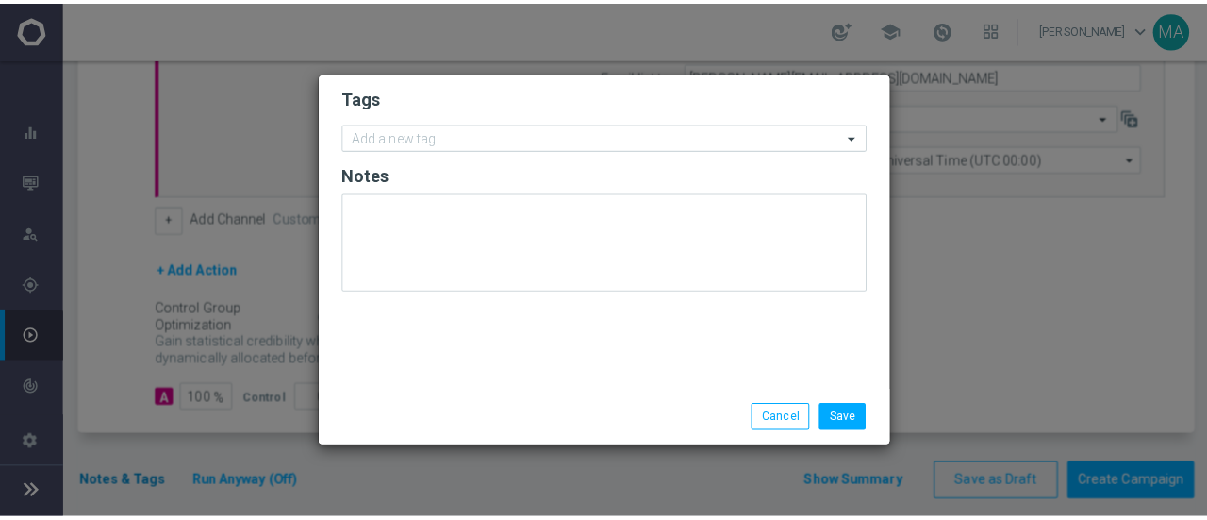
scroll to position [0, 0]
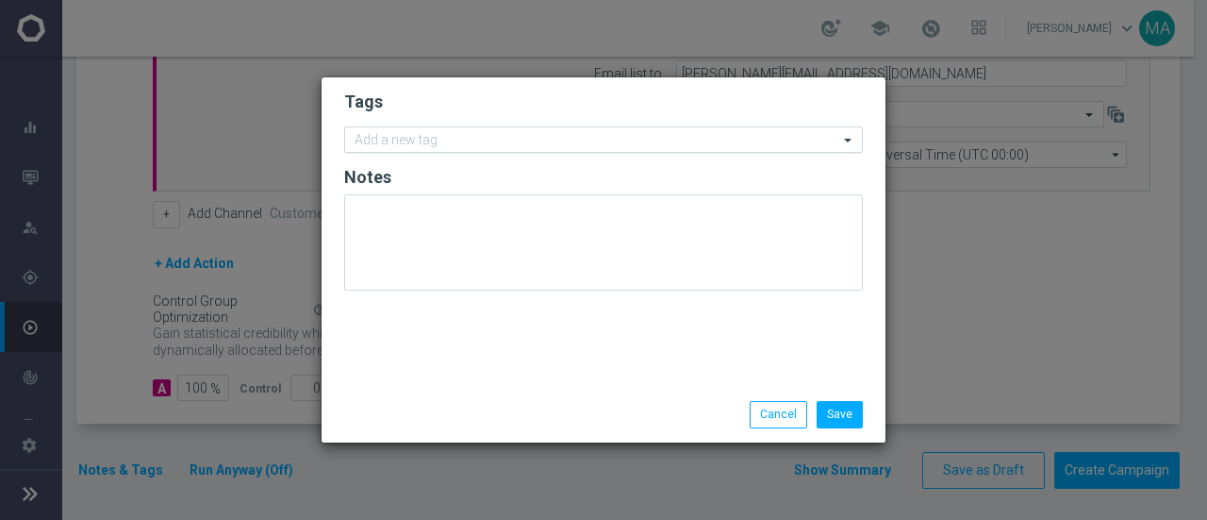
click at [468, 139] on input "text" at bounding box center [597, 141] width 484 height 16
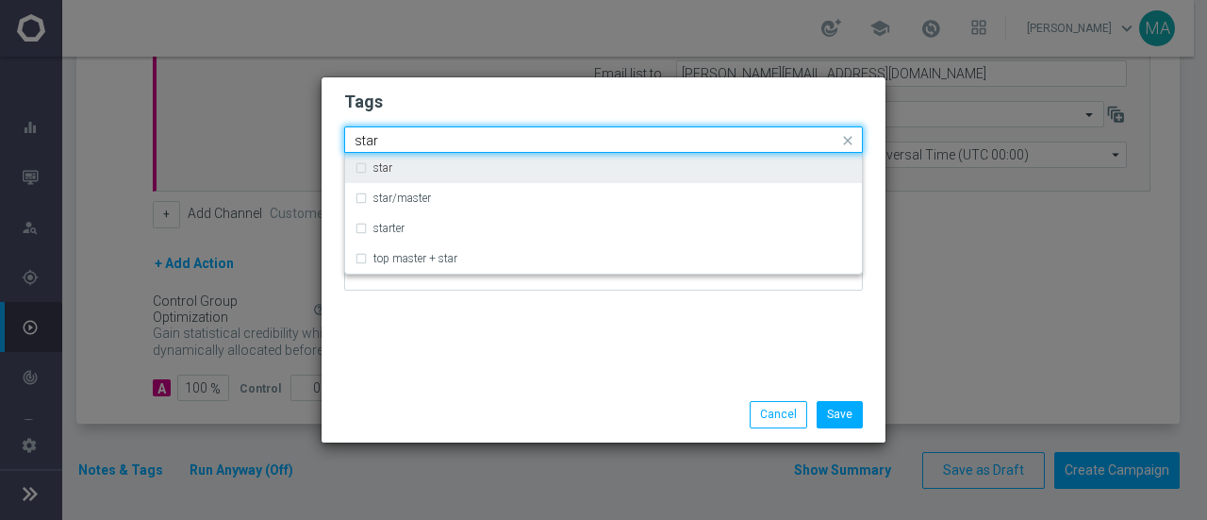
click at [463, 160] on div "star" at bounding box center [604, 168] width 498 height 30
type input "star"
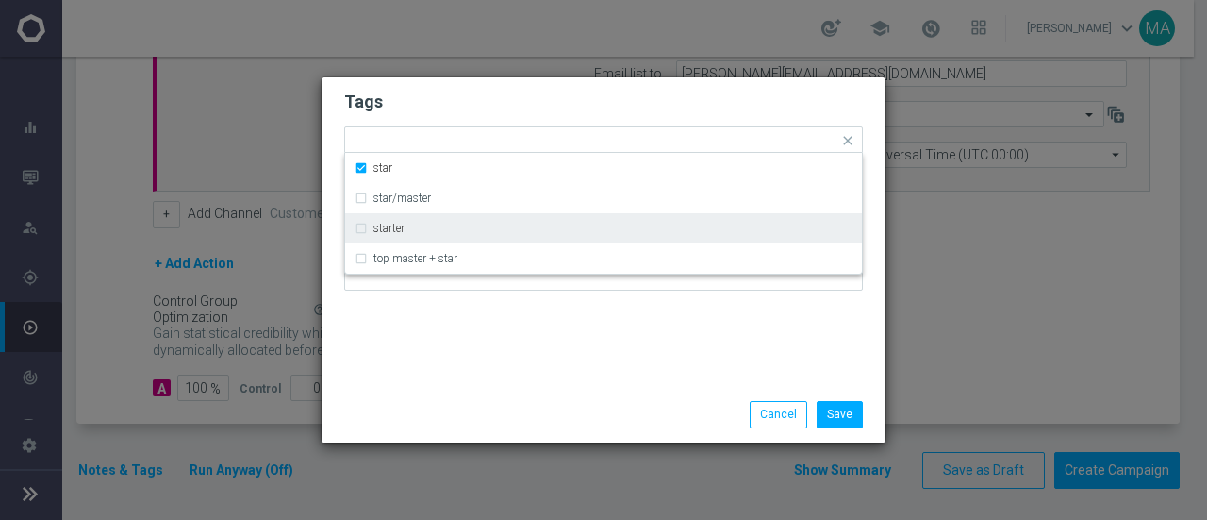
click at [489, 390] on div "Save Cancel" at bounding box center [604, 414] width 564 height 55
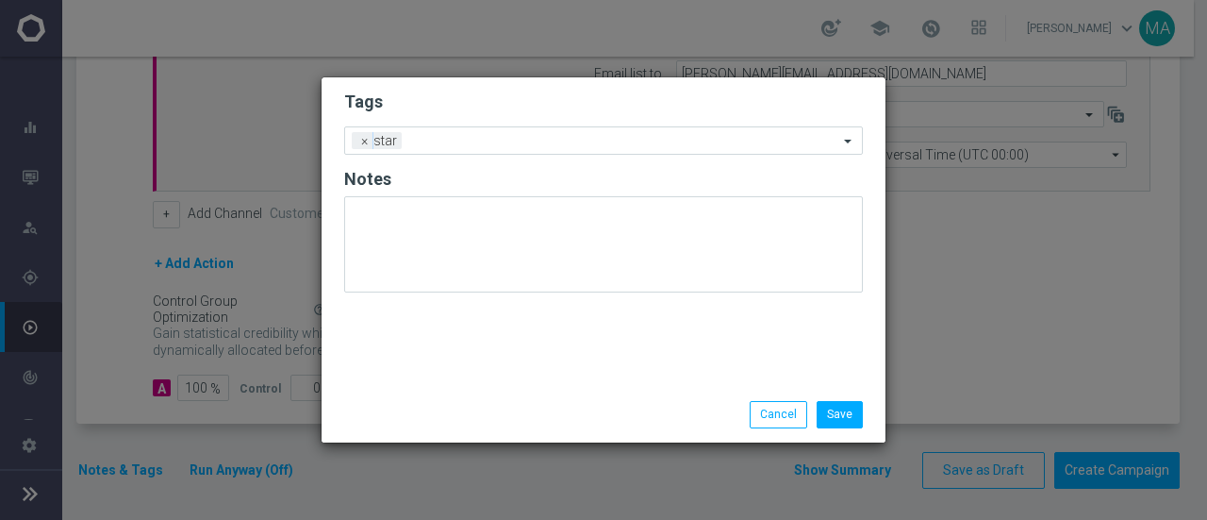
click at [487, 165] on form "Tags Add a new tag × star Notes" at bounding box center [603, 196] width 519 height 221
click at [481, 152] on div at bounding box center [623, 143] width 432 height 19
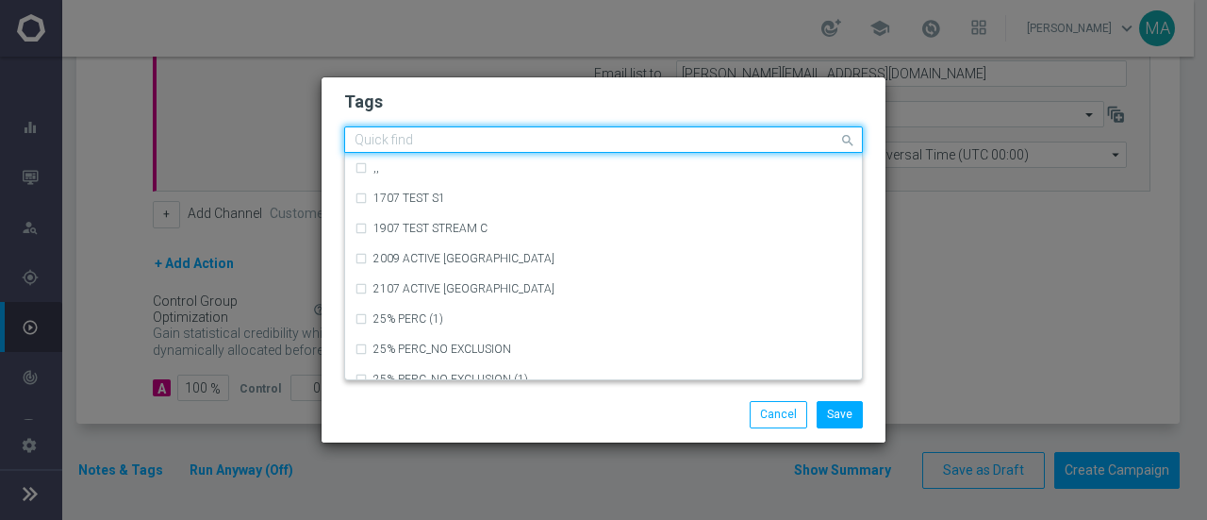
type input "i"
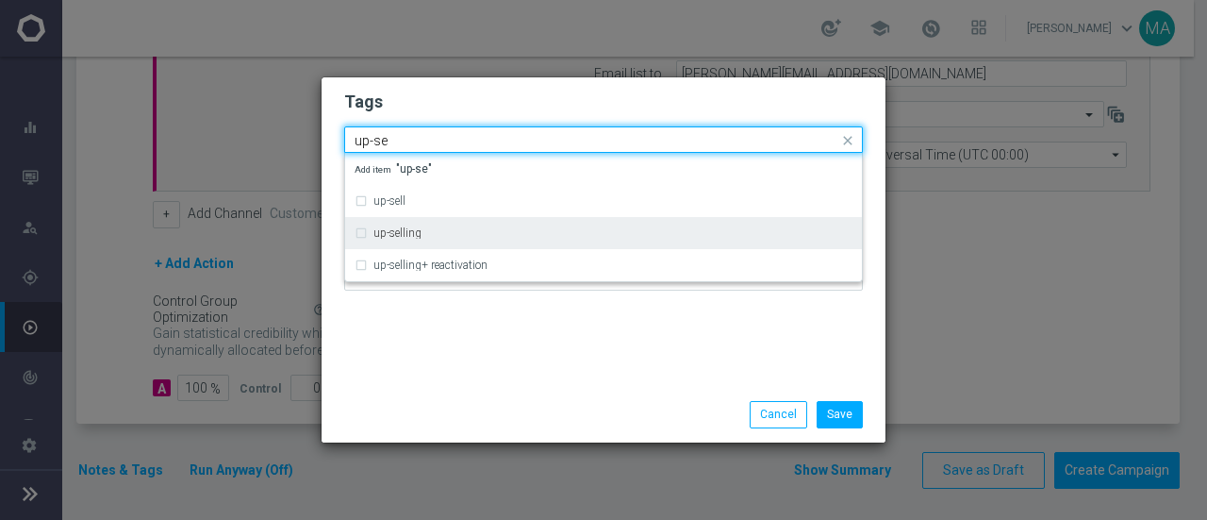
click at [470, 237] on div "up-selling" at bounding box center [613, 232] width 479 height 11
type input "up-se"
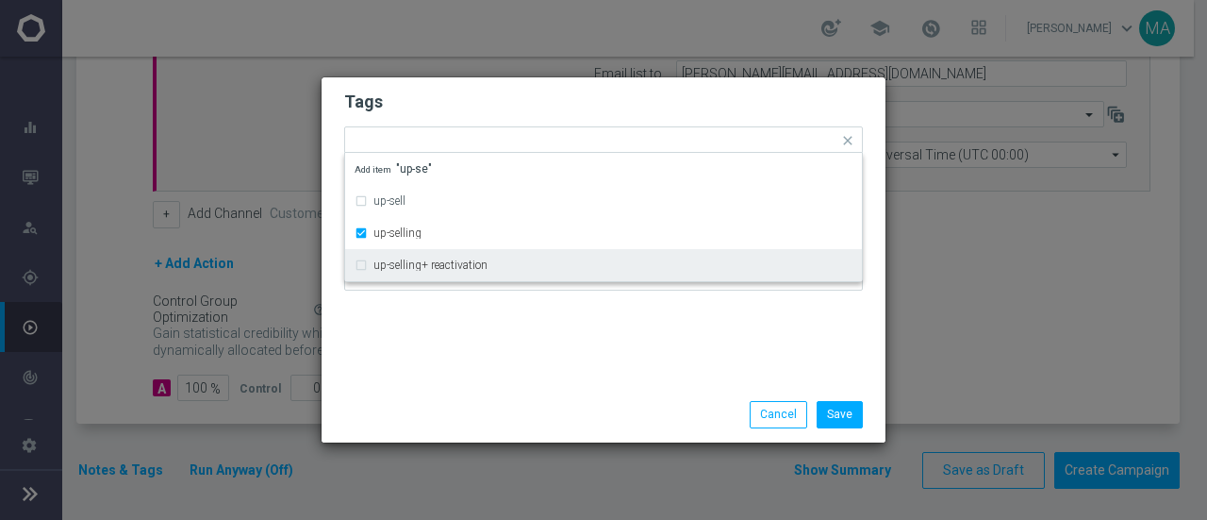
click at [510, 340] on div "Tags Quick find × star × up-selling up-sell up-selling up-selling+ reactivation…" at bounding box center [604, 231] width 564 height 309
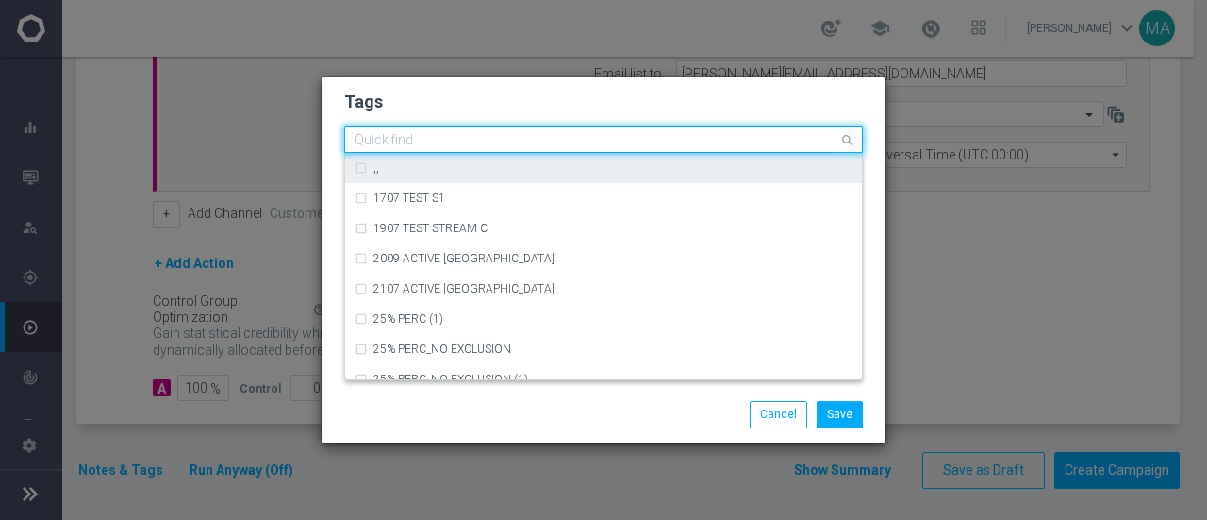
click at [660, 153] on ng-select "Quick find × star × up-selling ,, 1707 TEST S1 1907 TEST STREAM C 2009 ACTIVE C…" at bounding box center [603, 139] width 519 height 26
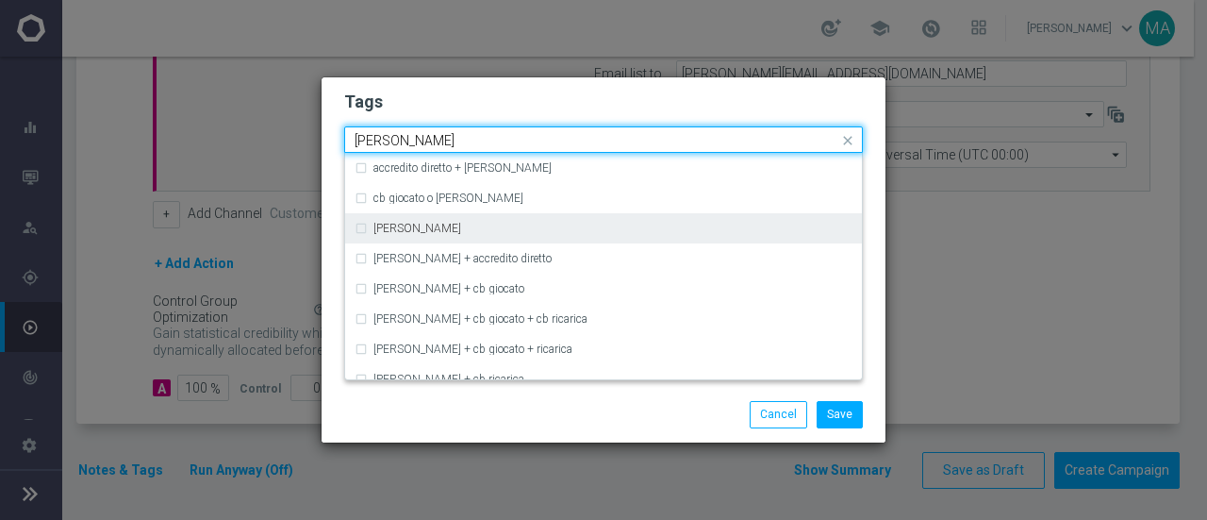
click at [400, 232] on label "[PERSON_NAME]" at bounding box center [418, 228] width 88 height 11
type input "[PERSON_NAME]"
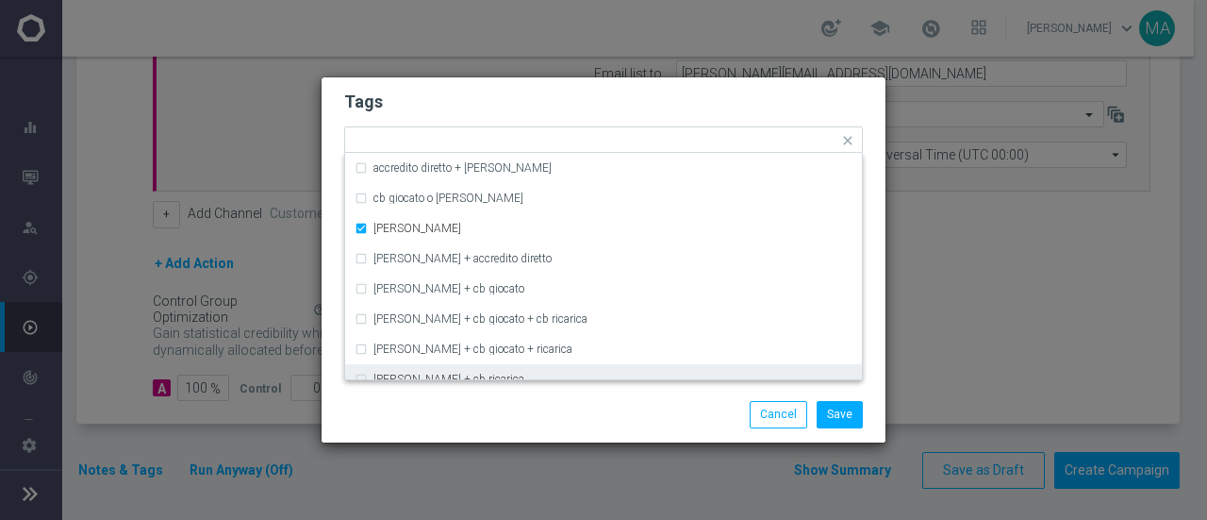
click at [487, 397] on div "Save Cancel" at bounding box center [604, 414] width 564 height 55
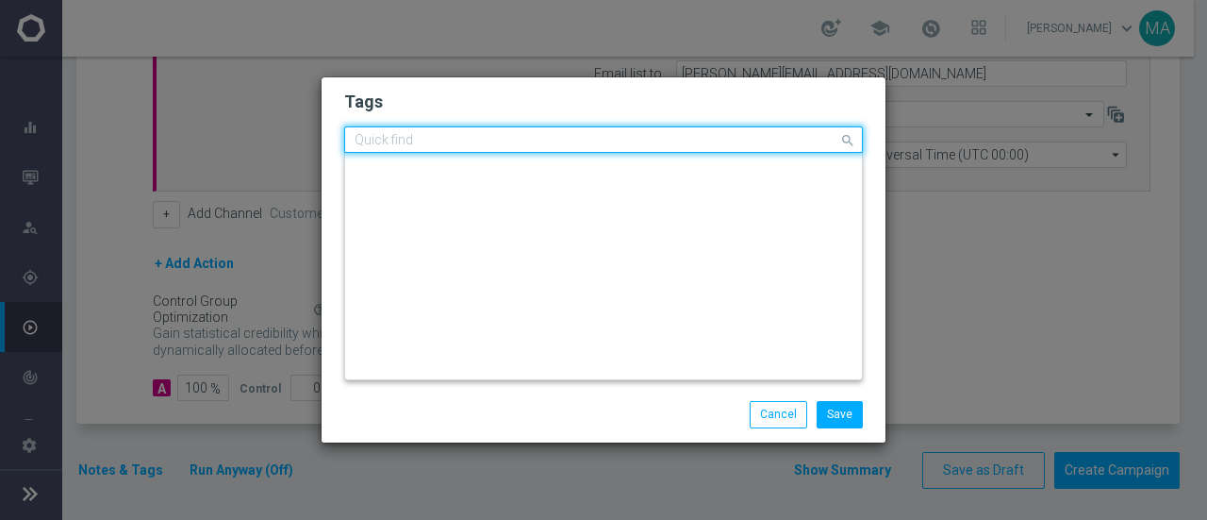
click at [594, 131] on div "Quick find × star × up-selling × [PERSON_NAME]" at bounding box center [591, 140] width 493 height 24
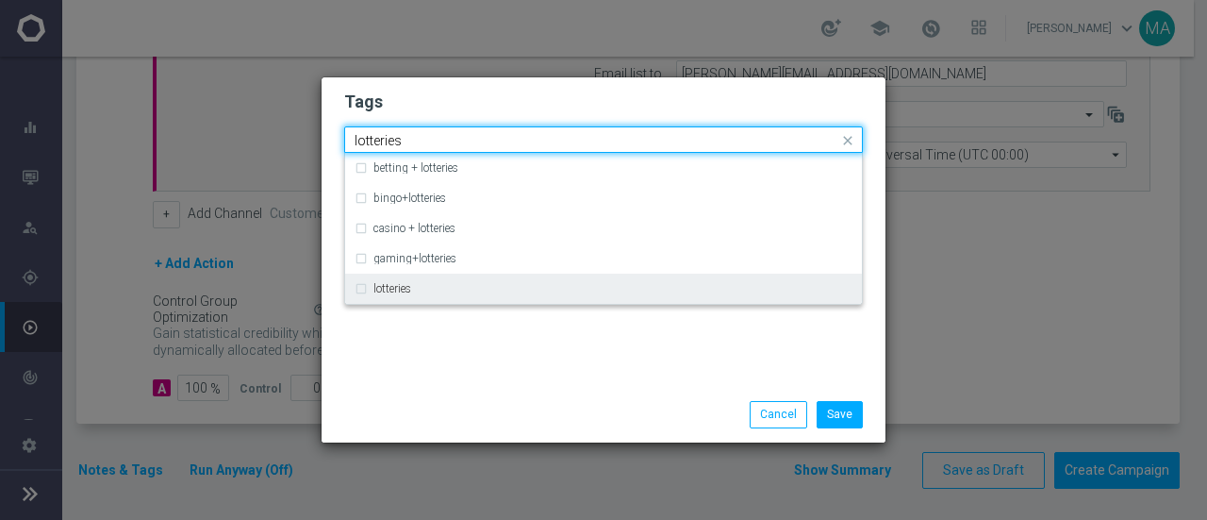
click at [457, 288] on div "lotteries" at bounding box center [613, 288] width 479 height 11
type input "lotteries"
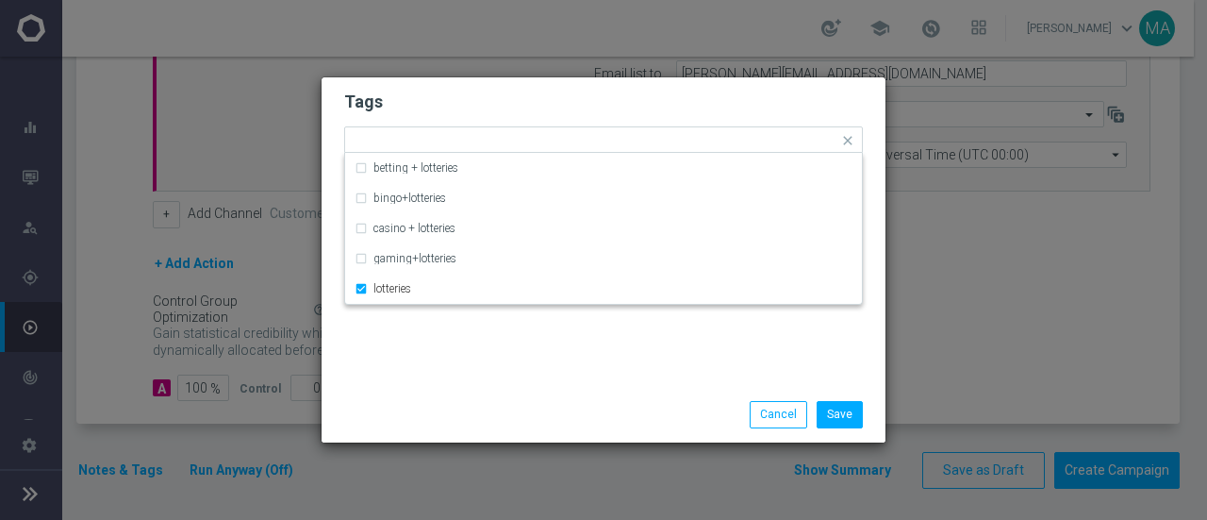
click at [507, 354] on div "Tags Quick find × star × up-selling × [PERSON_NAME] × lotteries betting + lotte…" at bounding box center [604, 231] width 564 height 309
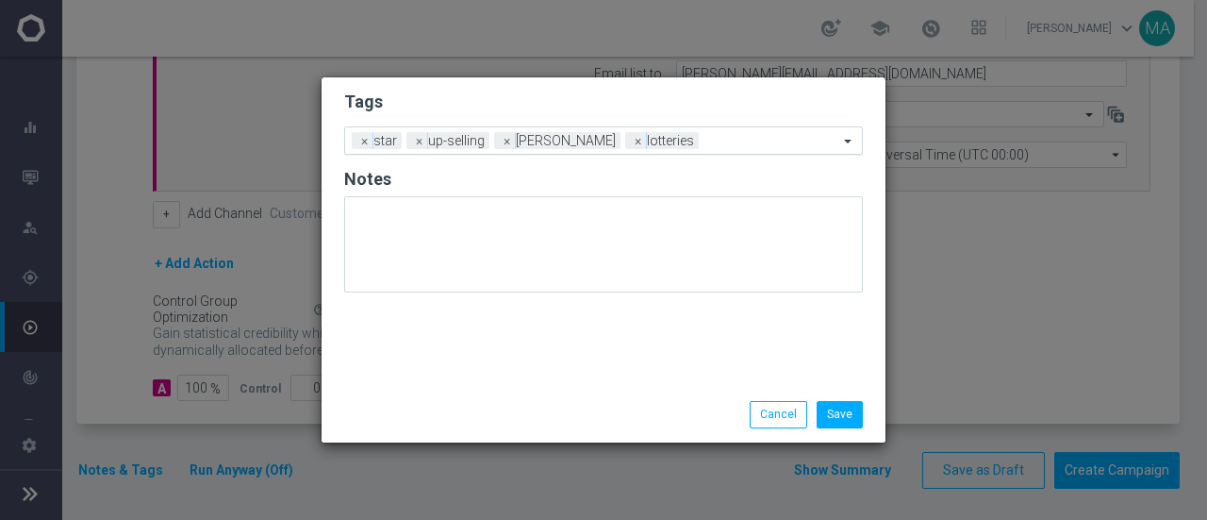
click at [706, 142] on input "text" at bounding box center [772, 142] width 132 height 16
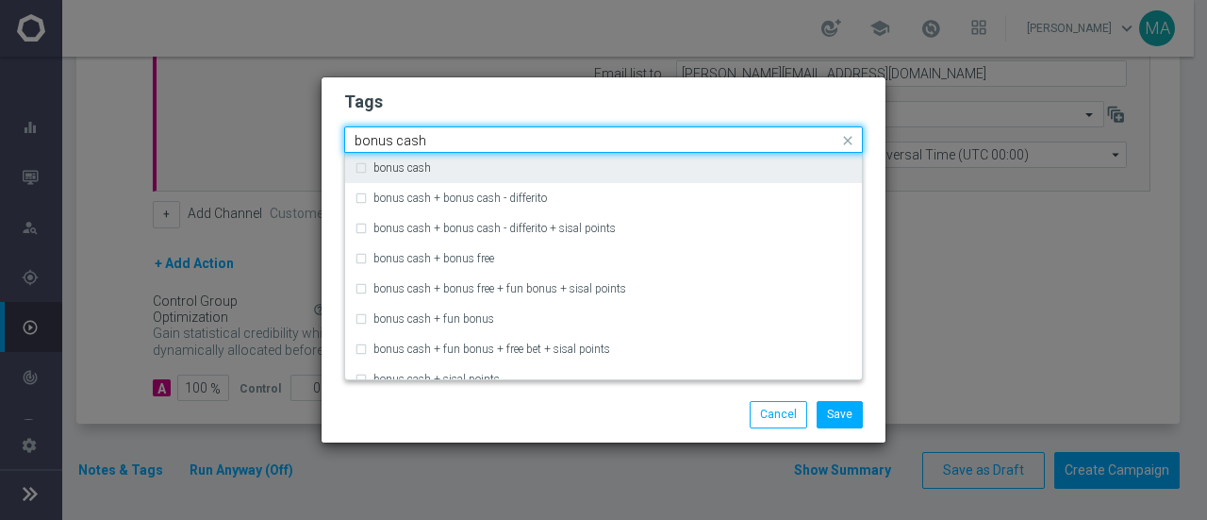
click at [447, 167] on div "bonus cash" at bounding box center [613, 167] width 479 height 11
type input "bonus cash"
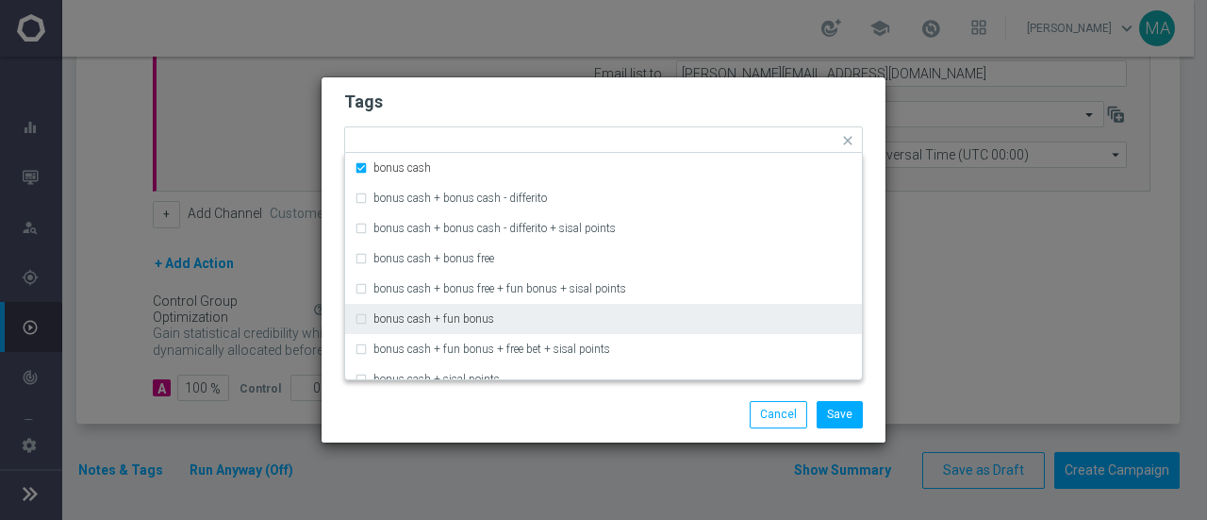
click at [543, 393] on div "Save Cancel" at bounding box center [604, 414] width 564 height 55
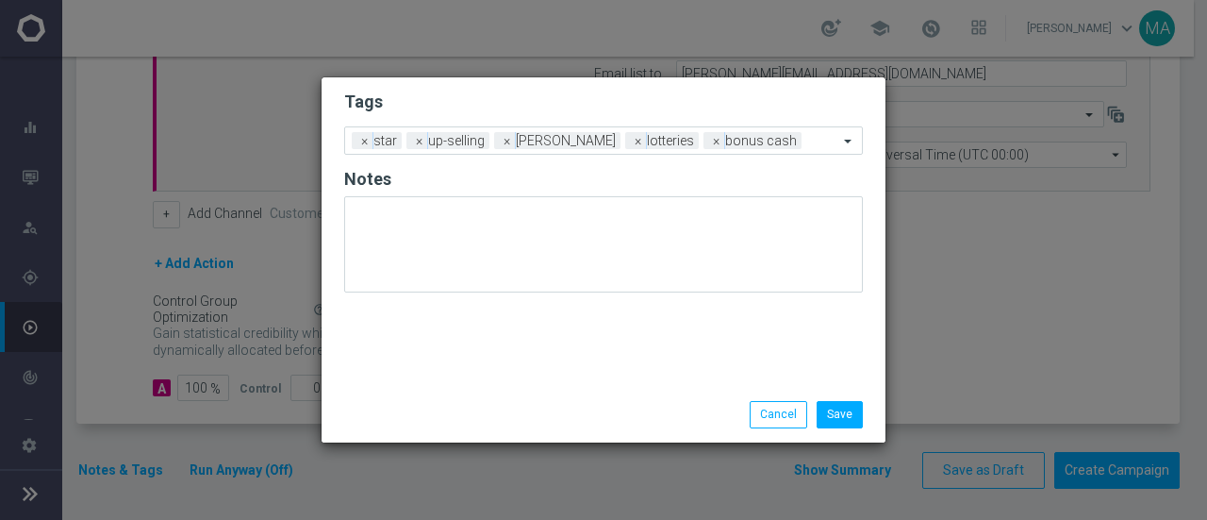
click at [836, 399] on div "Save Cancel" at bounding box center [604, 414] width 564 height 55
click at [841, 412] on button "Save" at bounding box center [840, 414] width 46 height 26
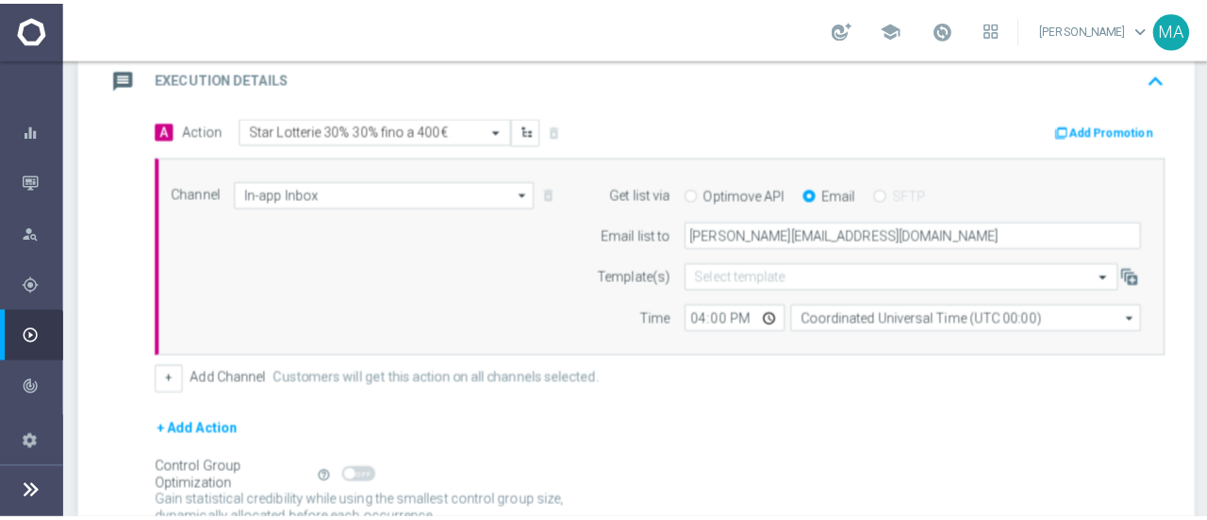
scroll to position [572, 0]
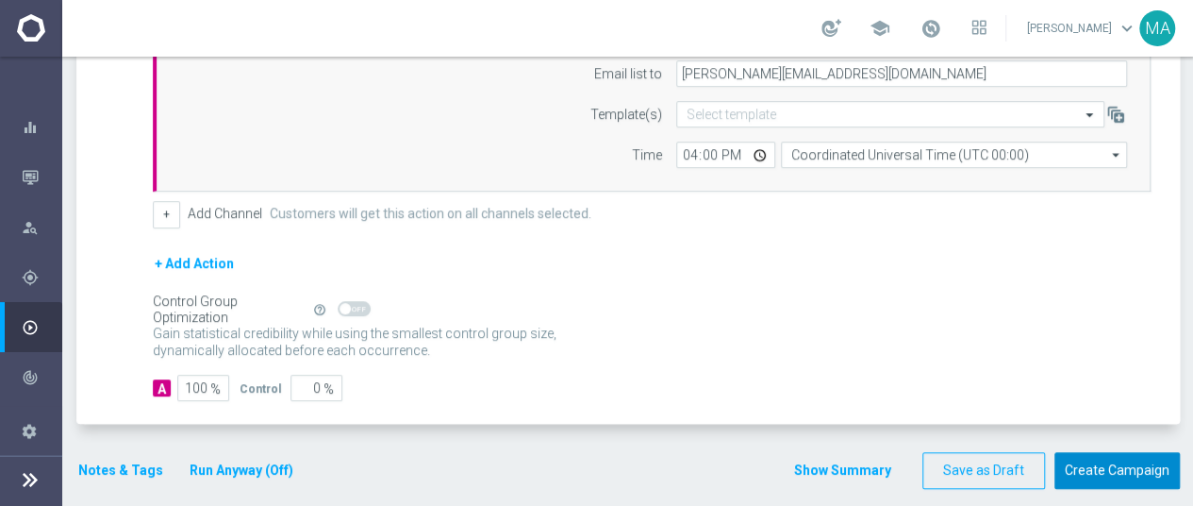
click at [1118, 469] on button "Create Campaign" at bounding box center [1116, 470] width 125 height 37
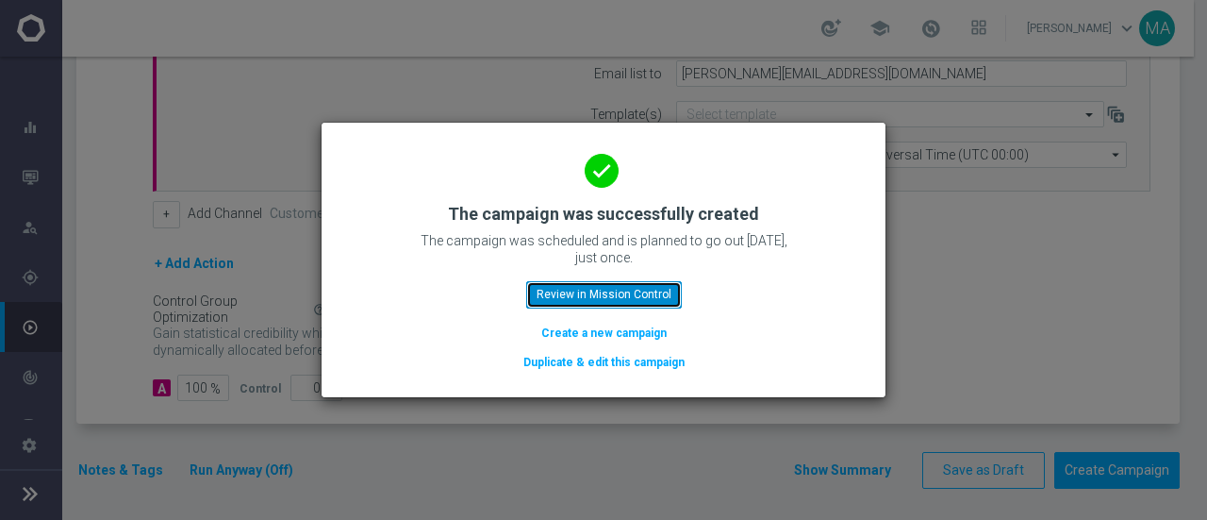
click at [624, 283] on button "Review in Mission Control" at bounding box center [604, 294] width 156 height 26
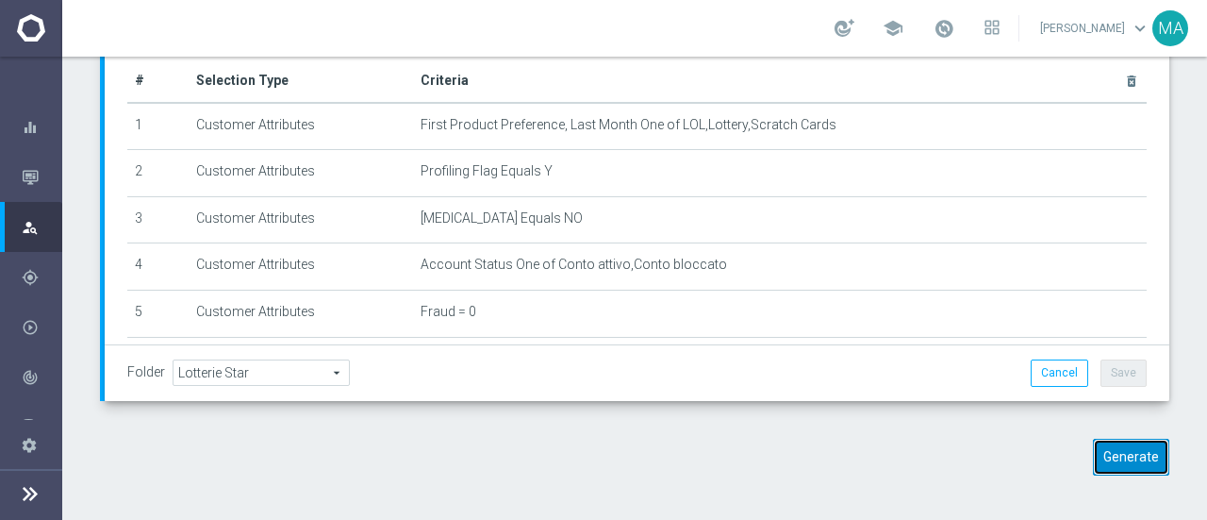
click at [1094, 460] on button "Generate" at bounding box center [1131, 457] width 76 height 37
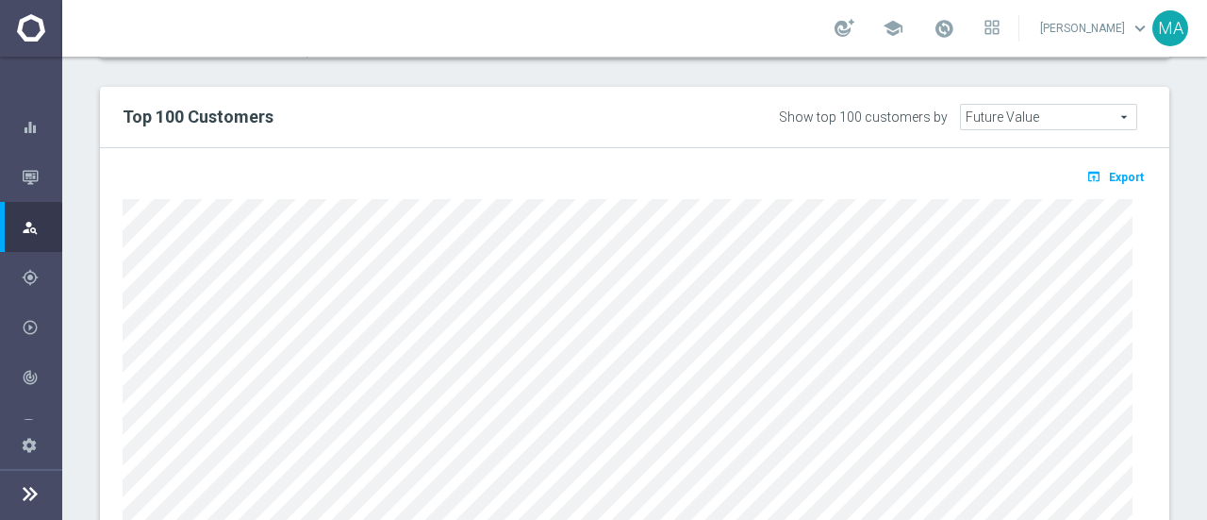
scroll to position [1054, 0]
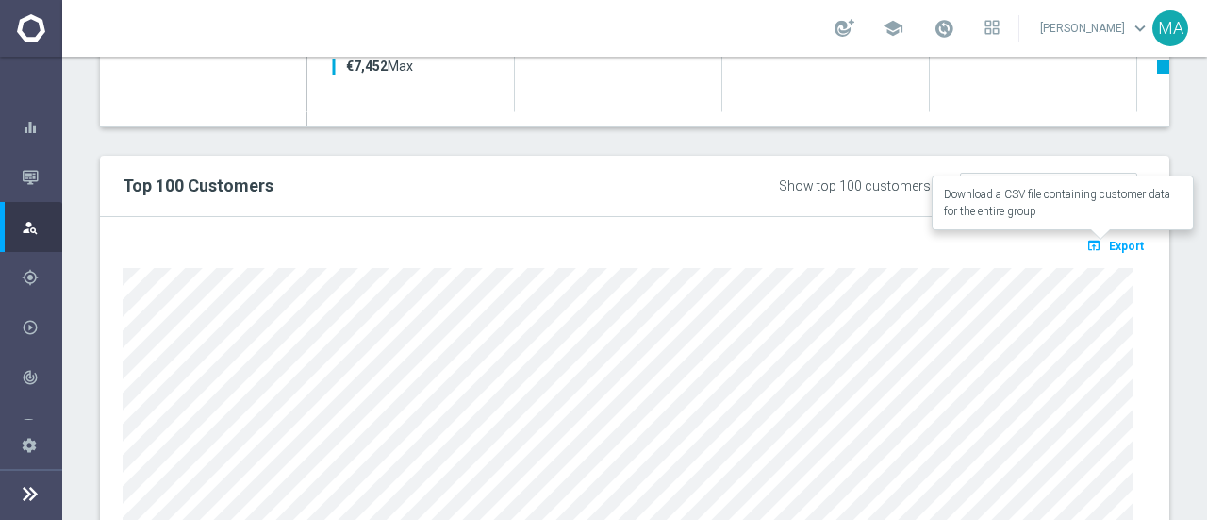
click at [1114, 242] on span "Export" at bounding box center [1126, 246] width 35 height 13
